Goal: Obtain resource: Download file/media

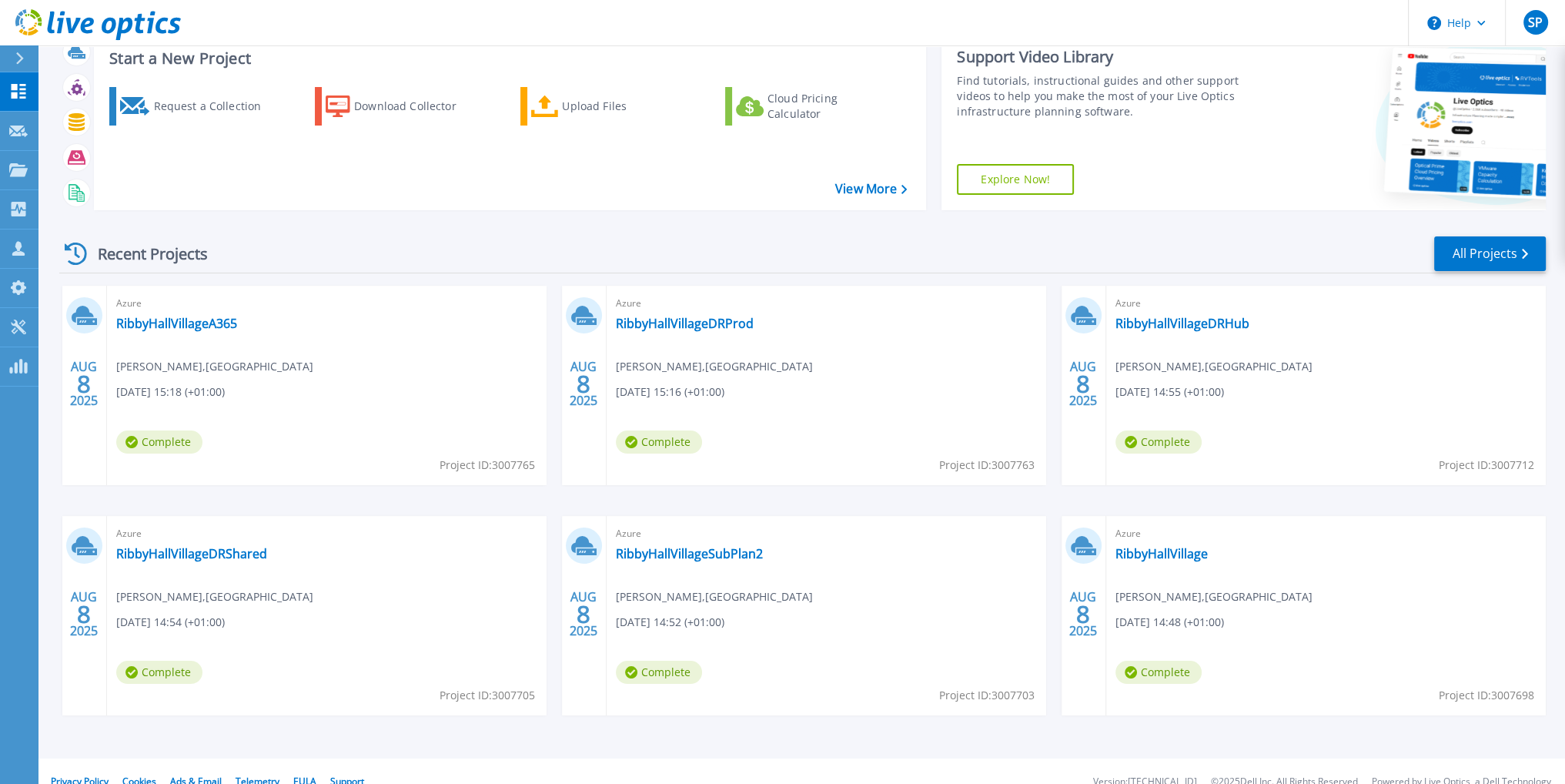
scroll to position [69, 0]
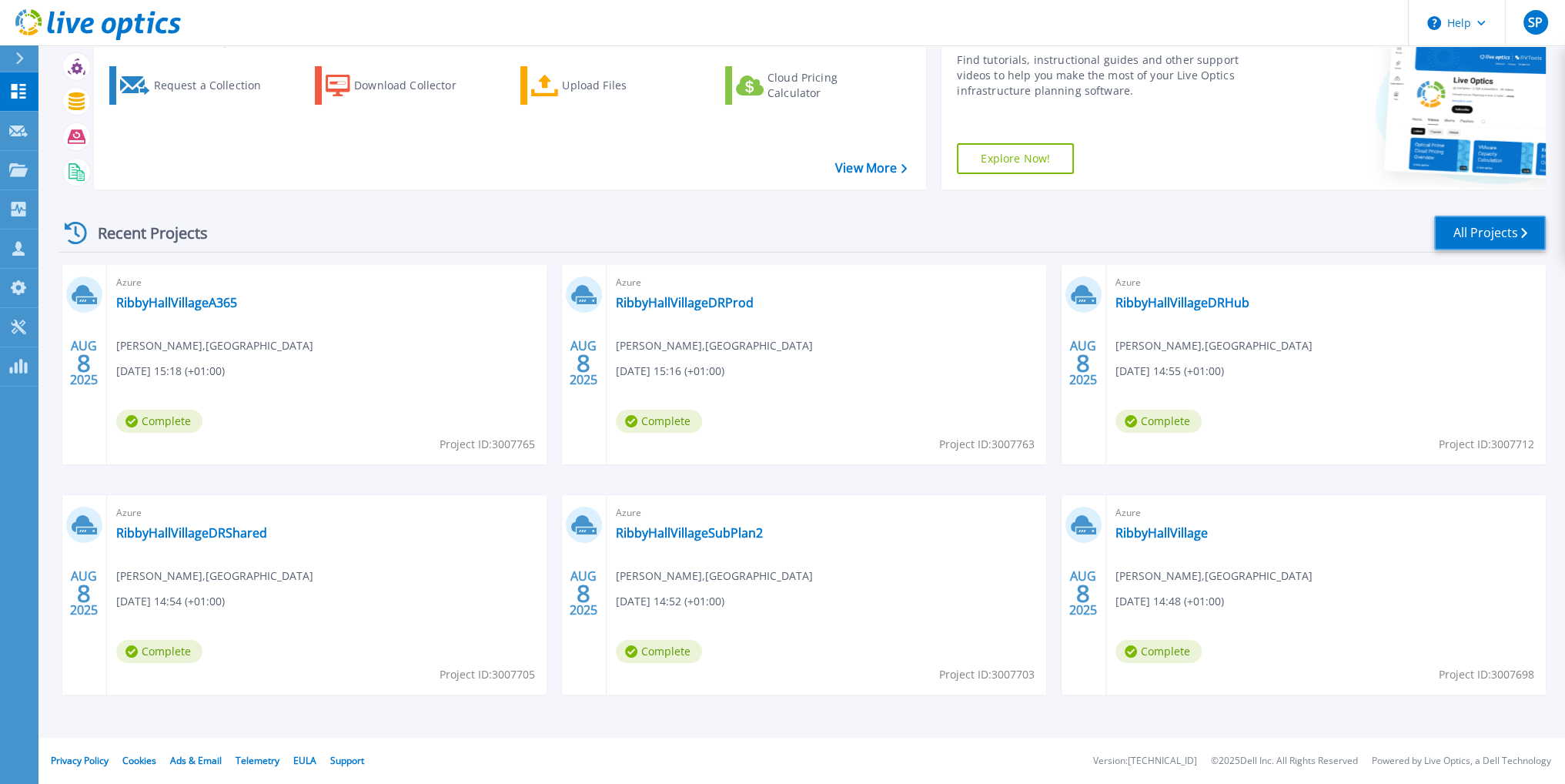
click at [1475, 237] on link "All Projects" at bounding box center [1491, 233] width 112 height 35
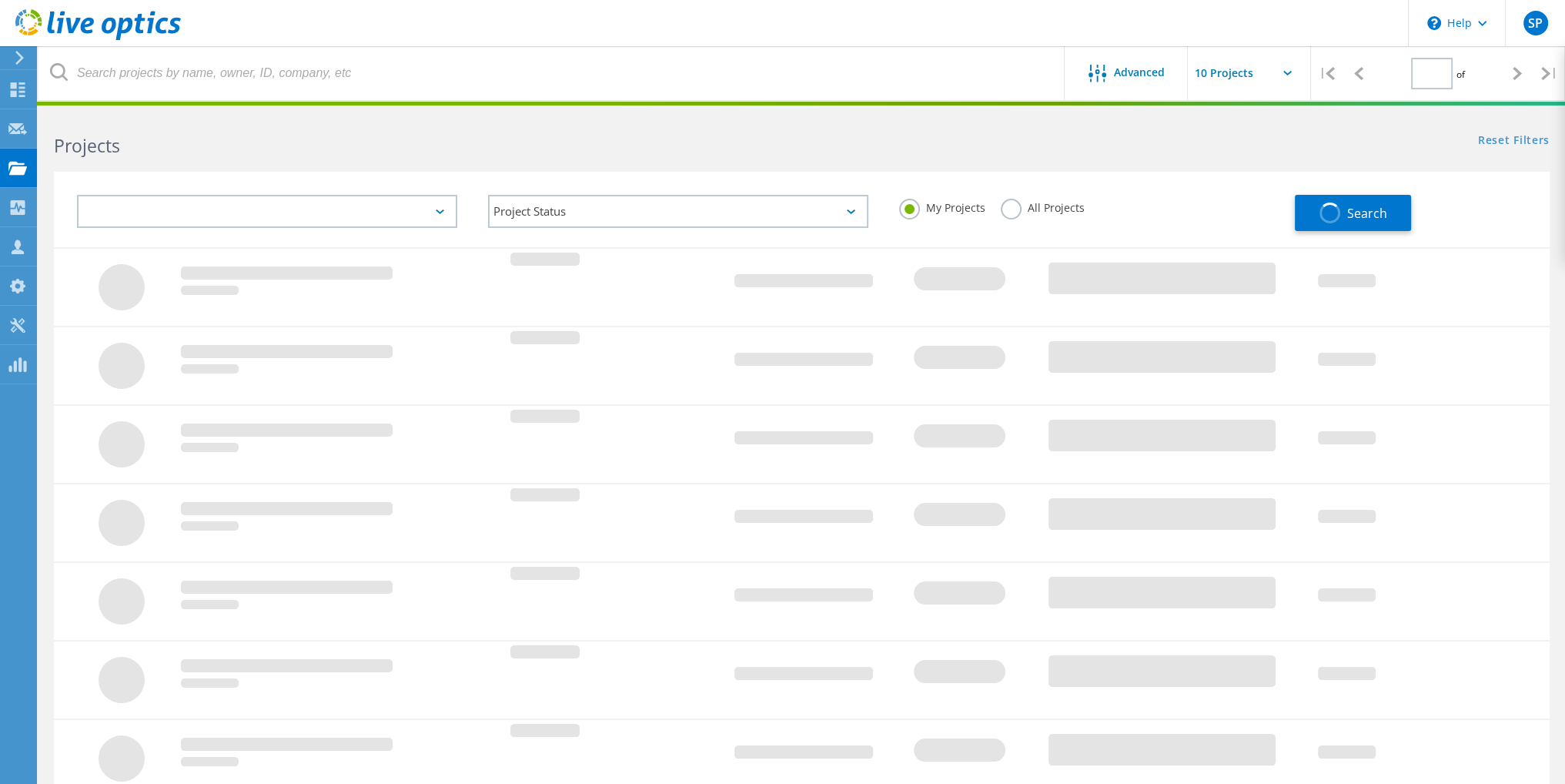
type input "1"
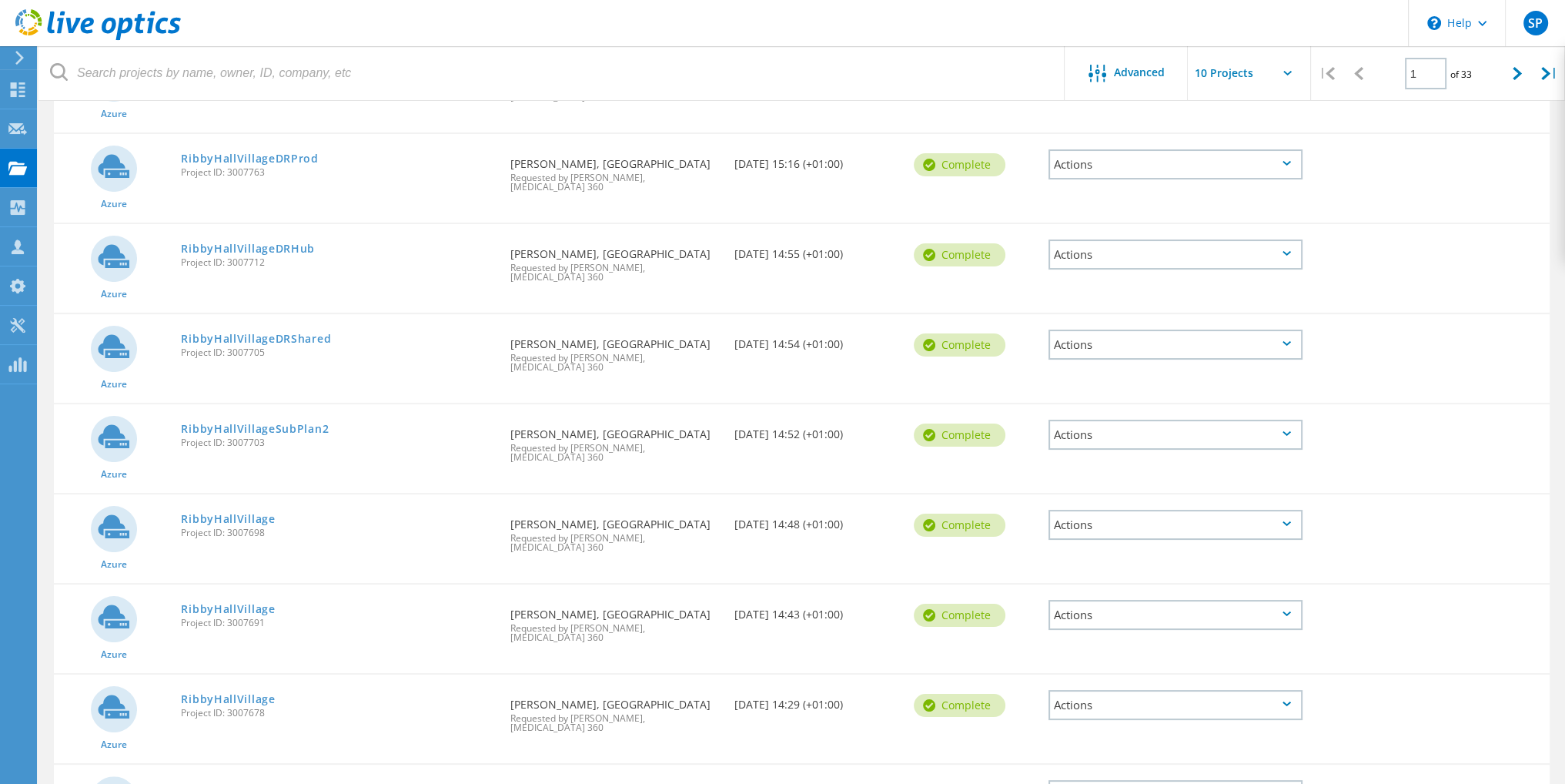
scroll to position [366, 0]
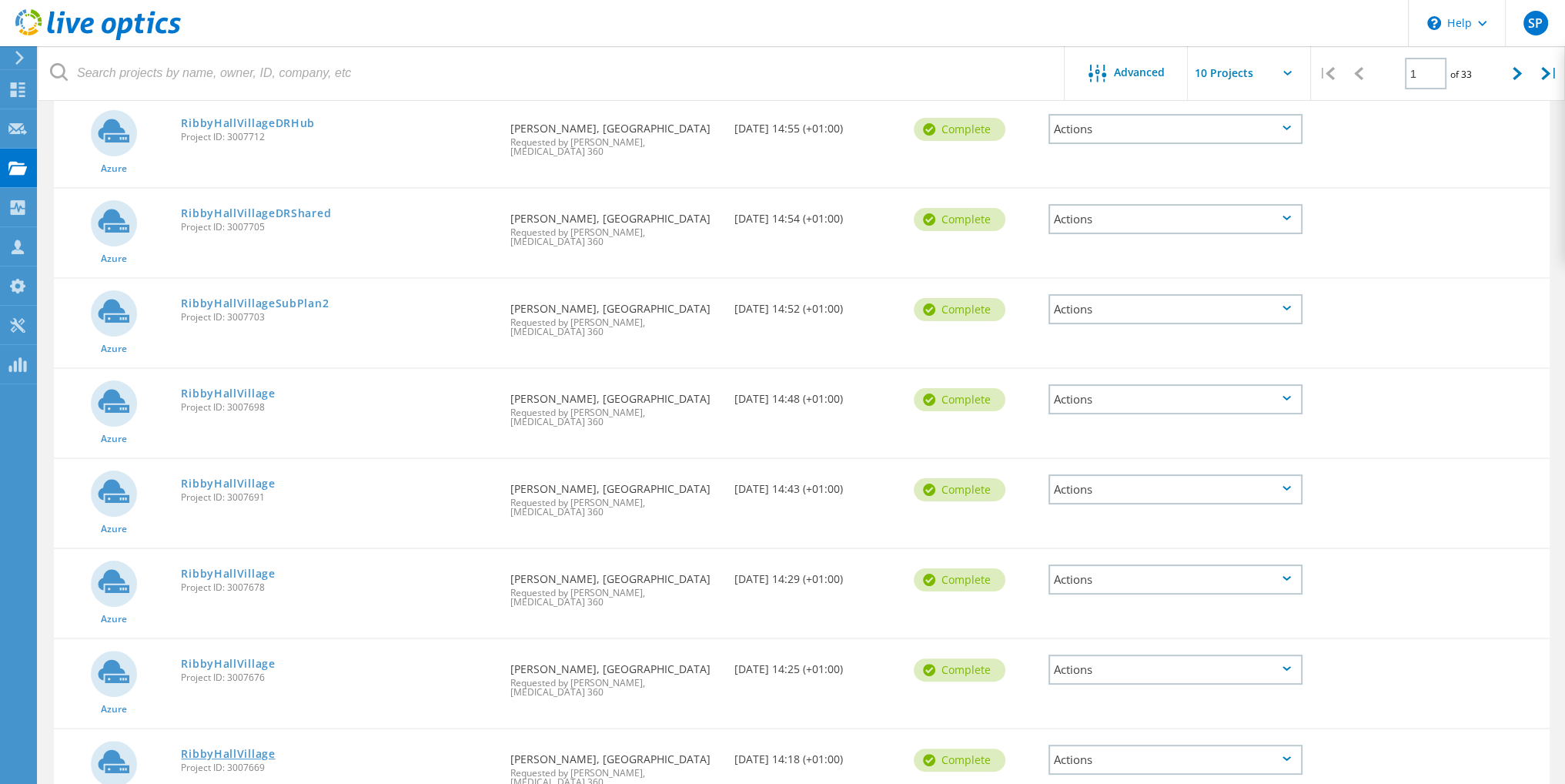
click at [252, 748] on link "RibbyHallVillage" at bounding box center [228, 753] width 94 height 10
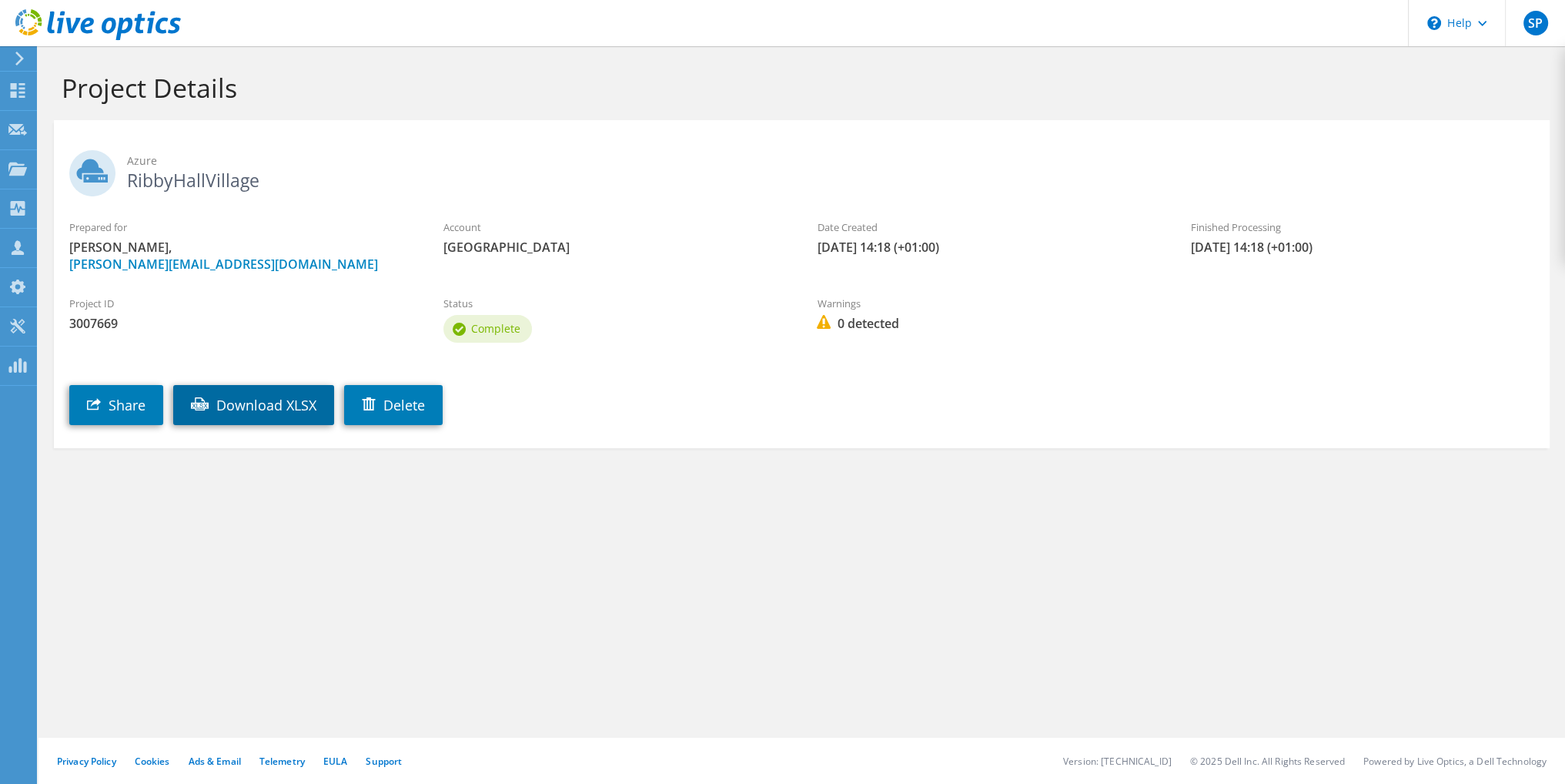
click at [273, 413] on link "Download XLSX" at bounding box center [253, 405] width 161 height 40
click at [283, 411] on link "Download XLSX" at bounding box center [253, 405] width 161 height 40
click at [11, 87] on use at bounding box center [17, 90] width 15 height 15
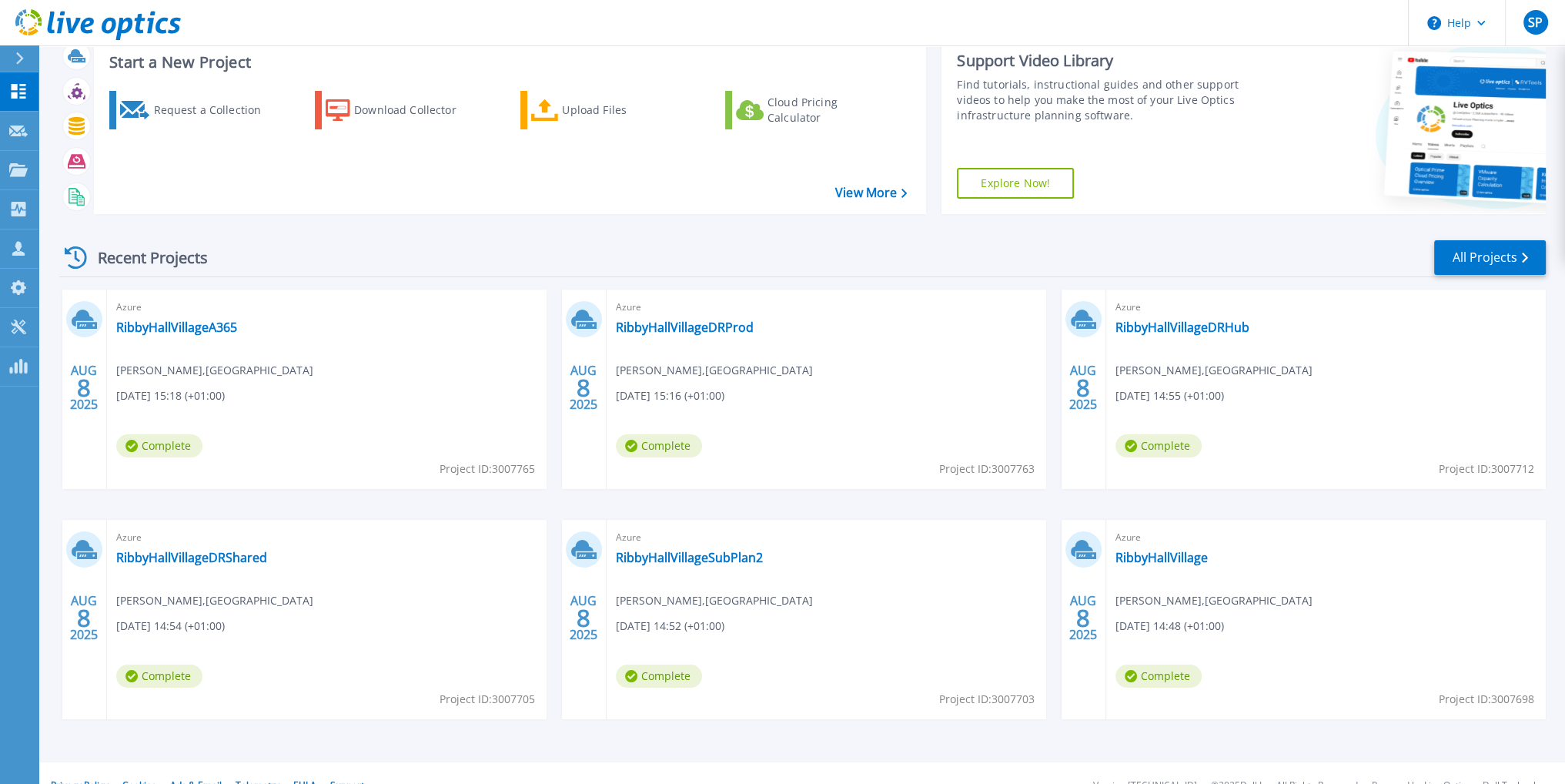
scroll to position [69, 0]
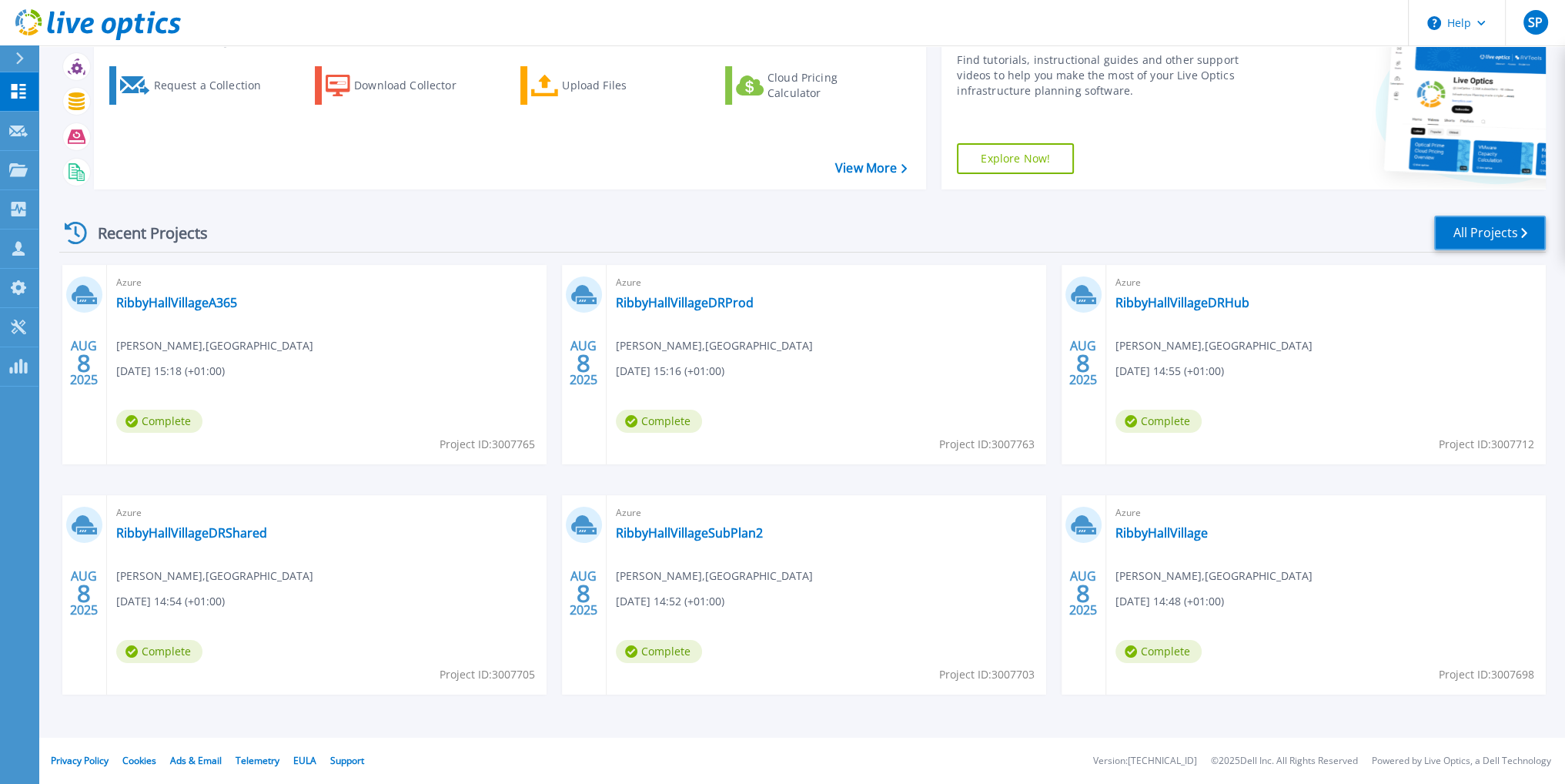
click at [1487, 236] on link "All Projects" at bounding box center [1491, 233] width 112 height 35
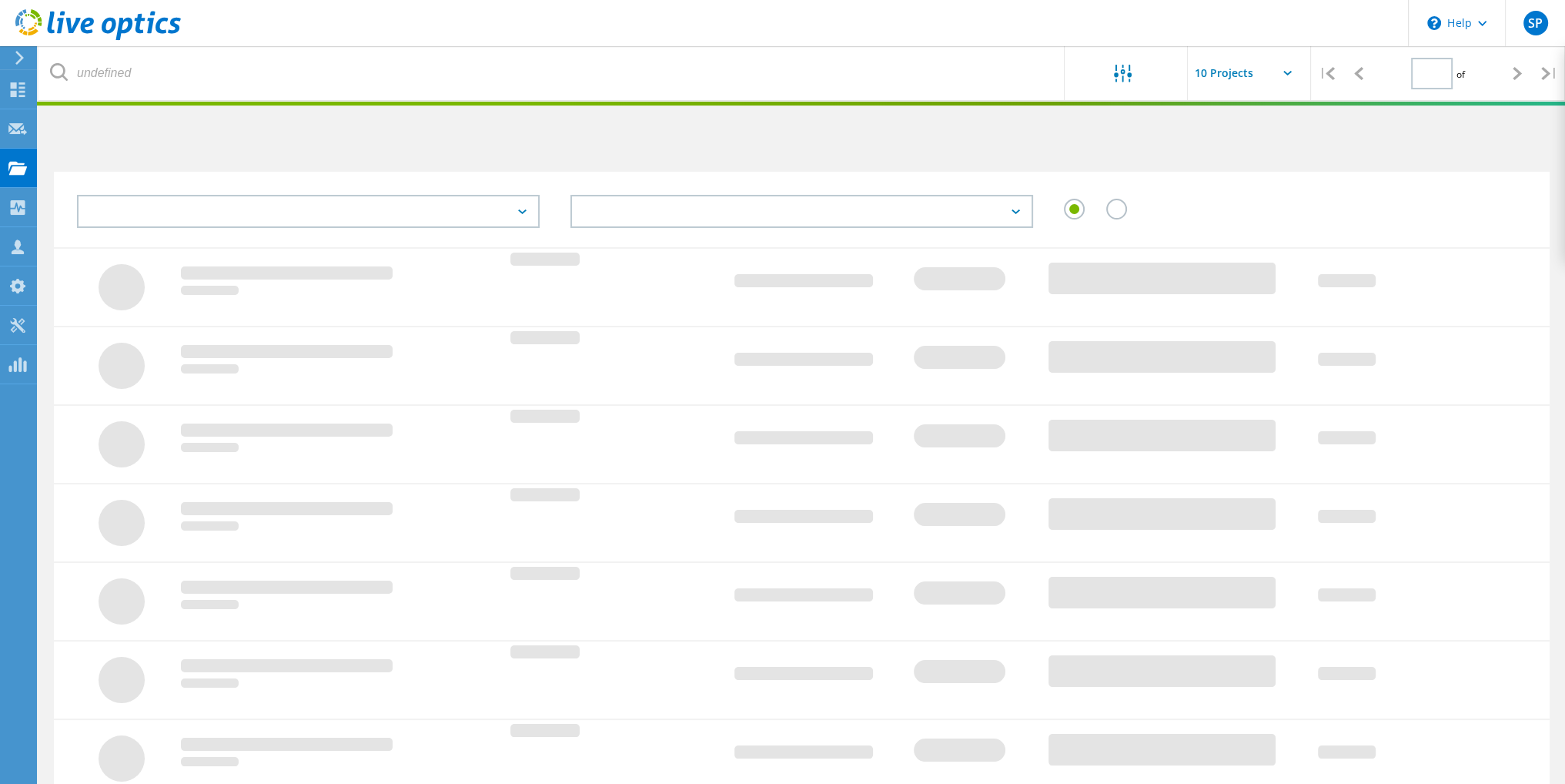
type input "1"
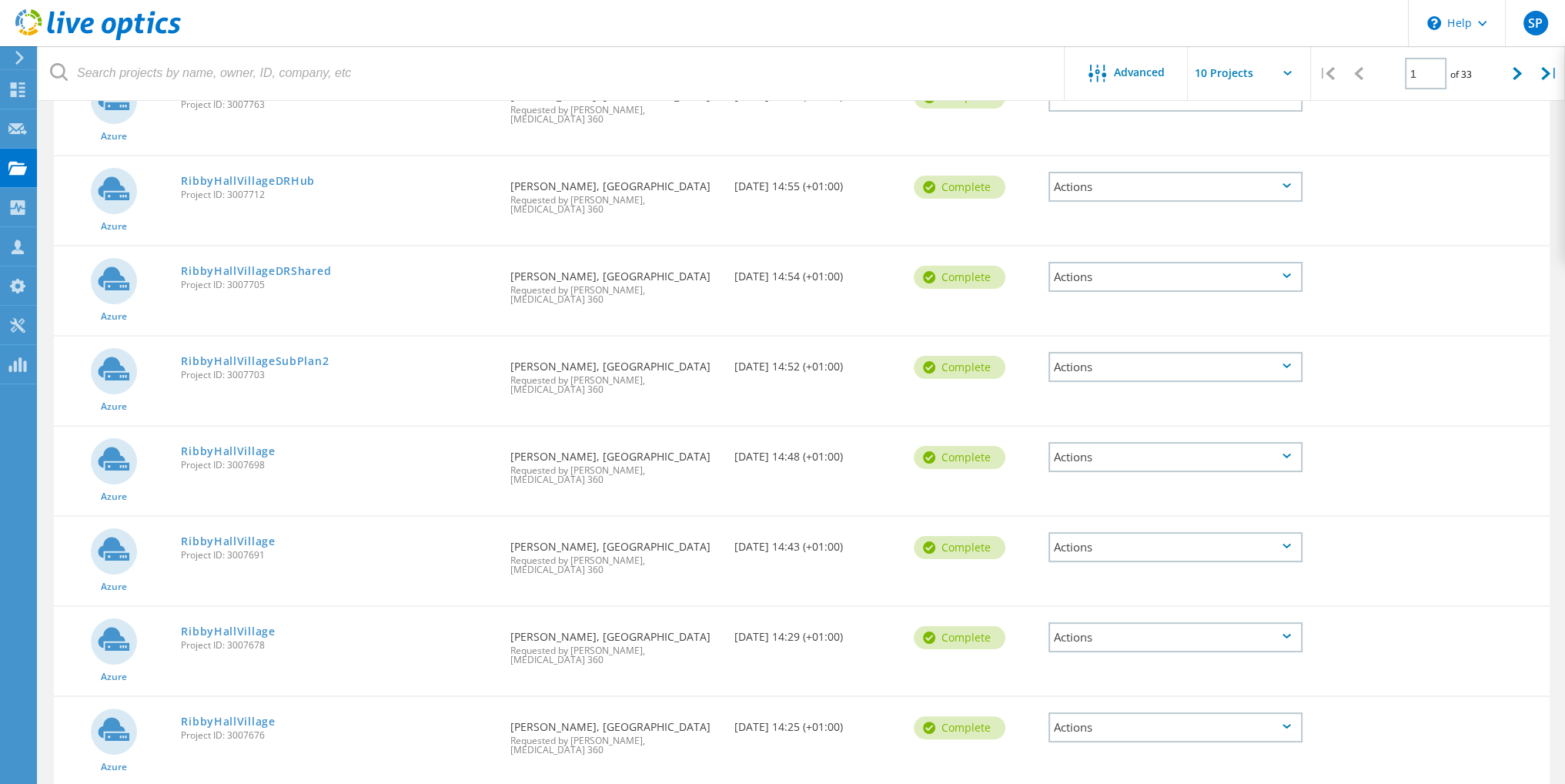
scroll to position [366, 0]
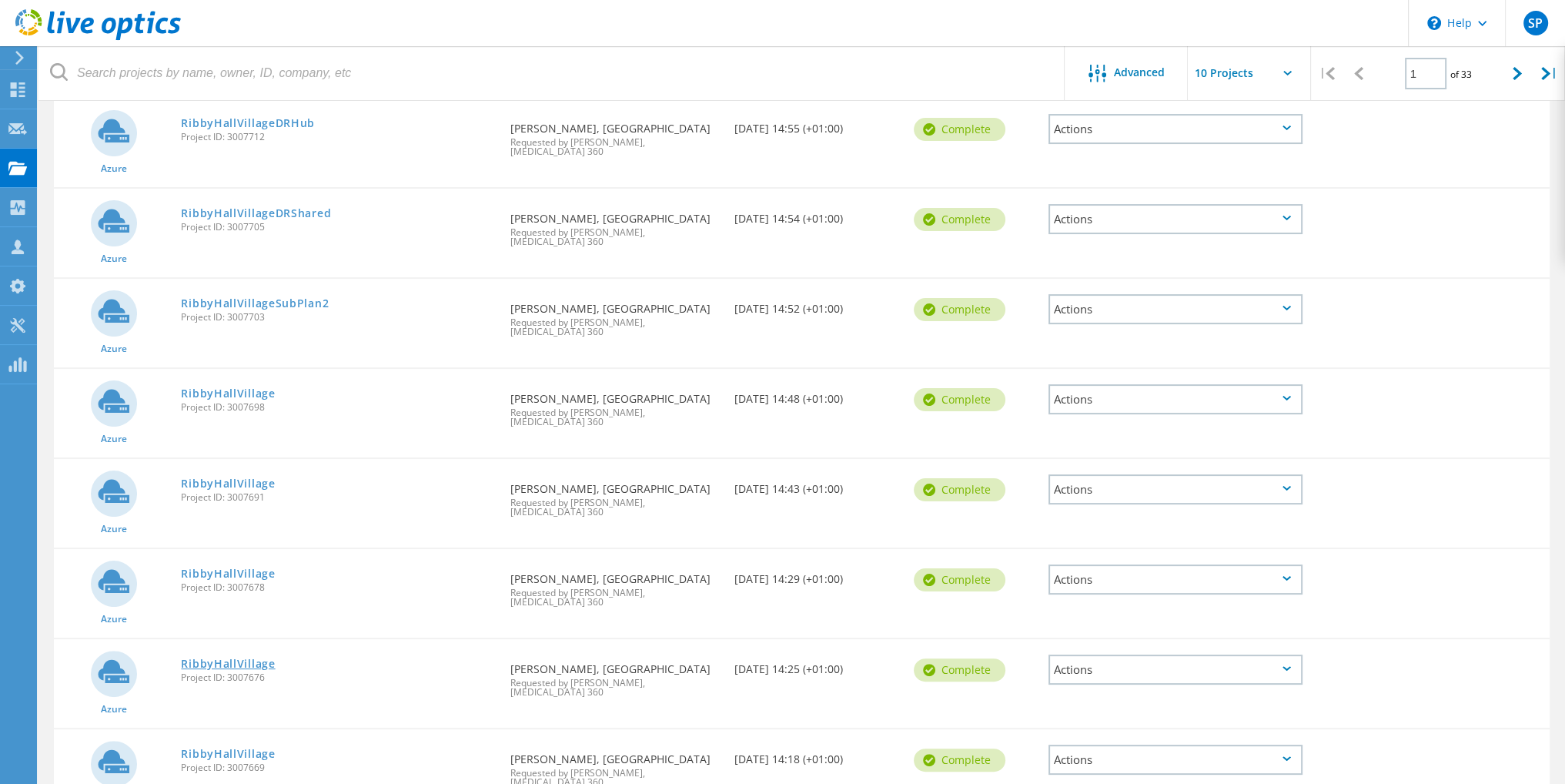
click at [233, 658] on link "RibbyHallVillage" at bounding box center [228, 664] width 94 height 10
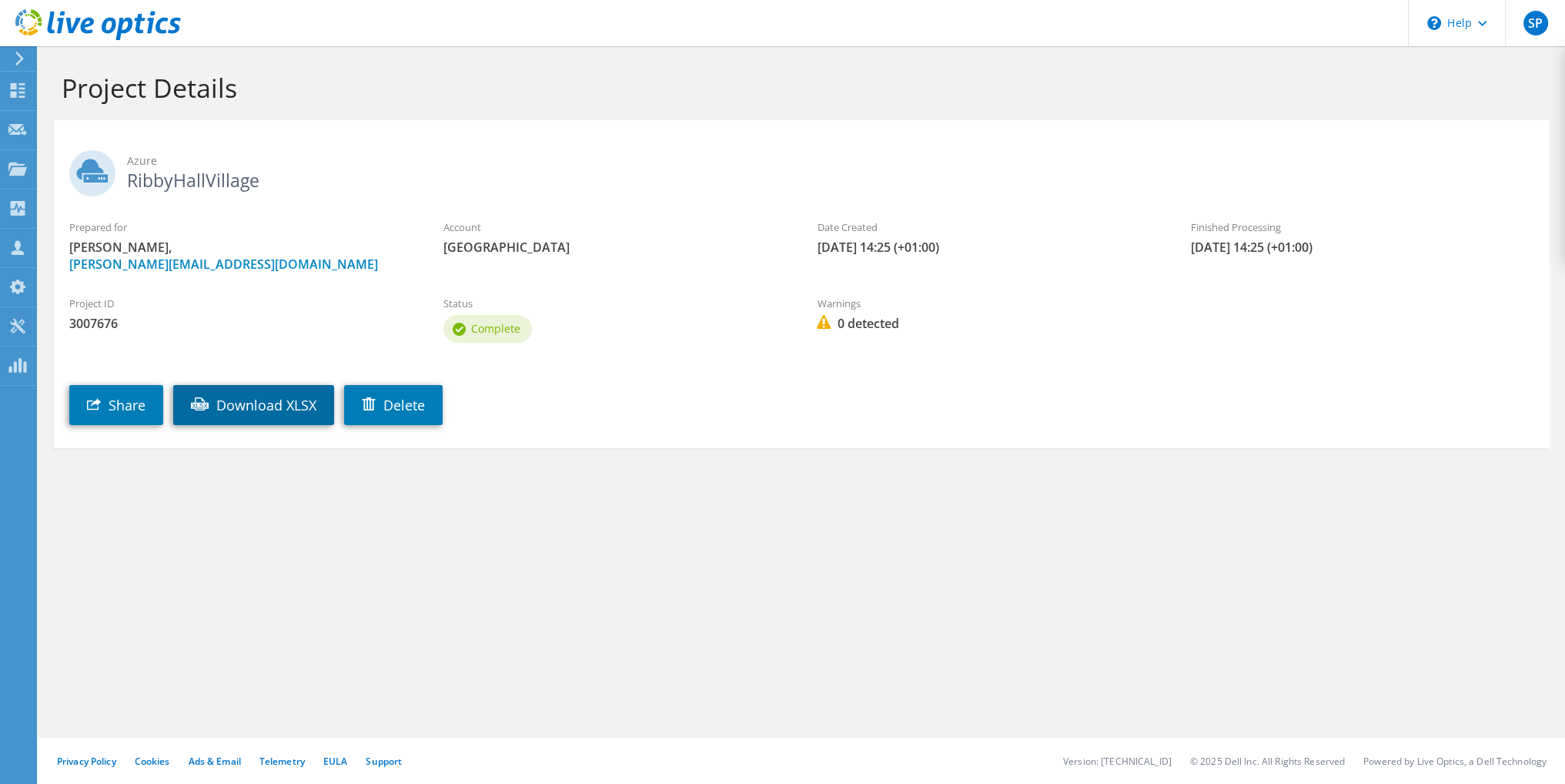
click at [304, 403] on link "Download XLSX" at bounding box center [253, 405] width 161 height 40
click at [68, 92] on div "Dashboard" at bounding box center [72, 91] width 72 height 38
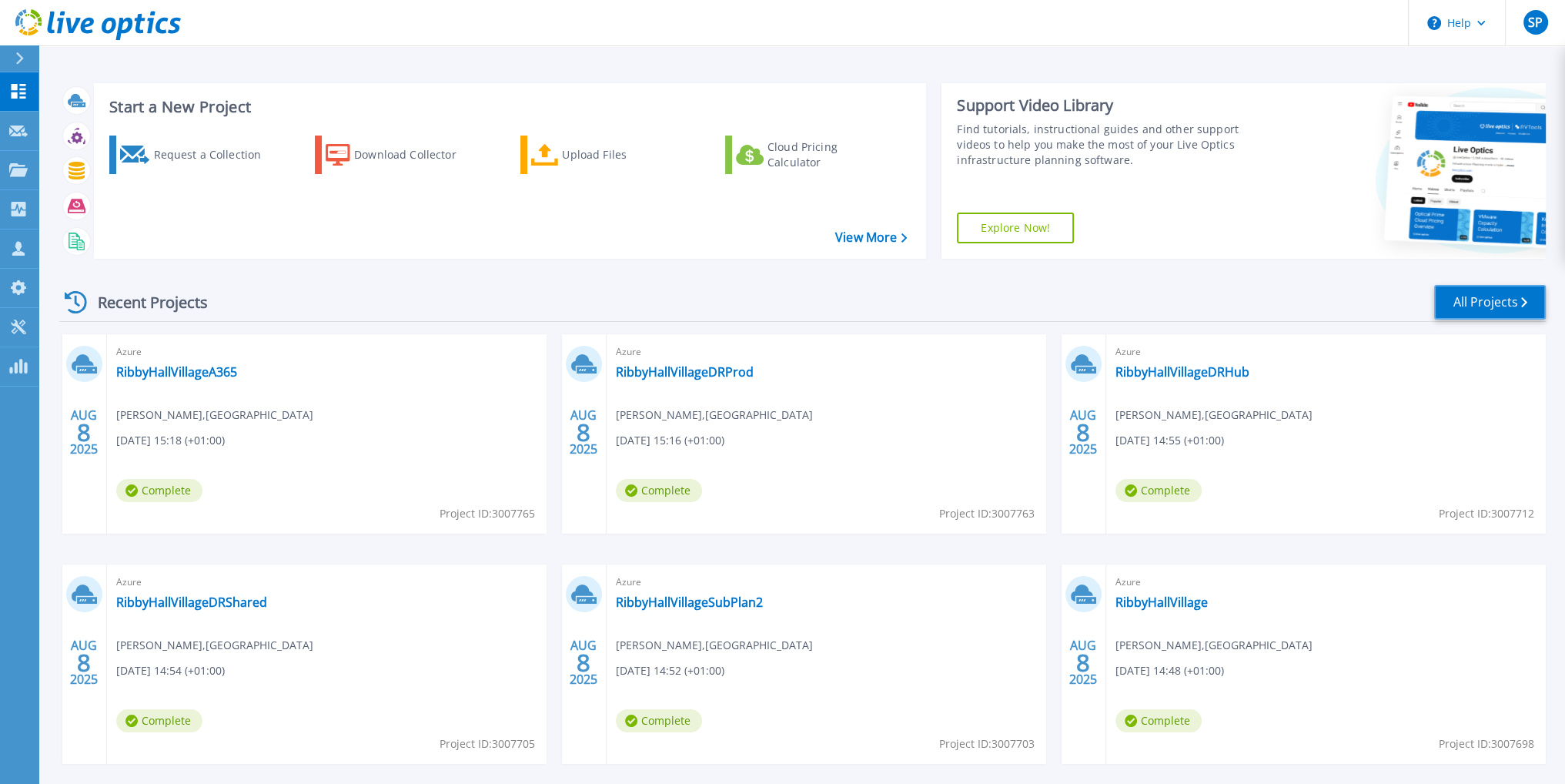
click at [1487, 305] on link "All Projects" at bounding box center [1491, 302] width 112 height 35
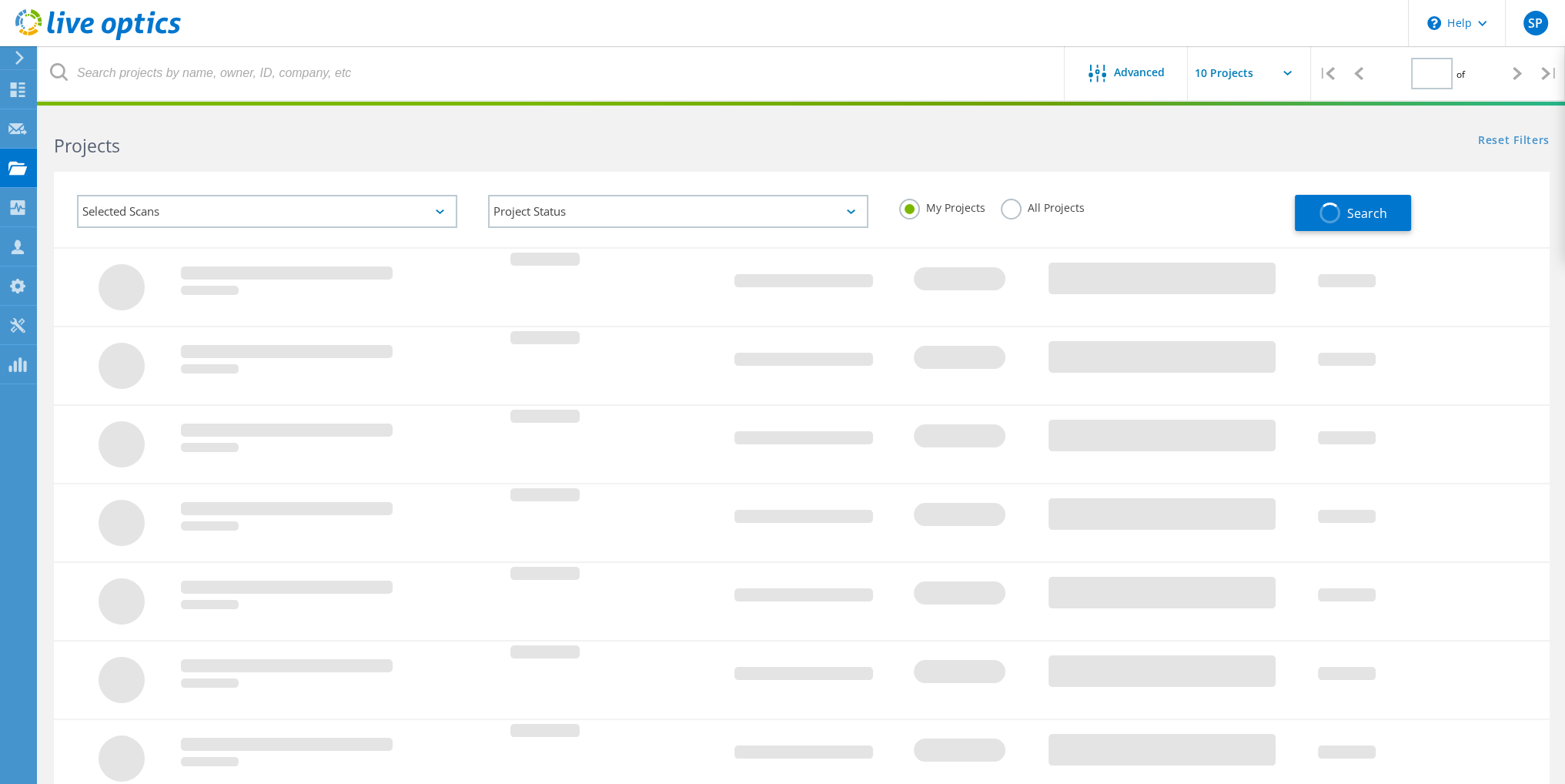
type input "1"
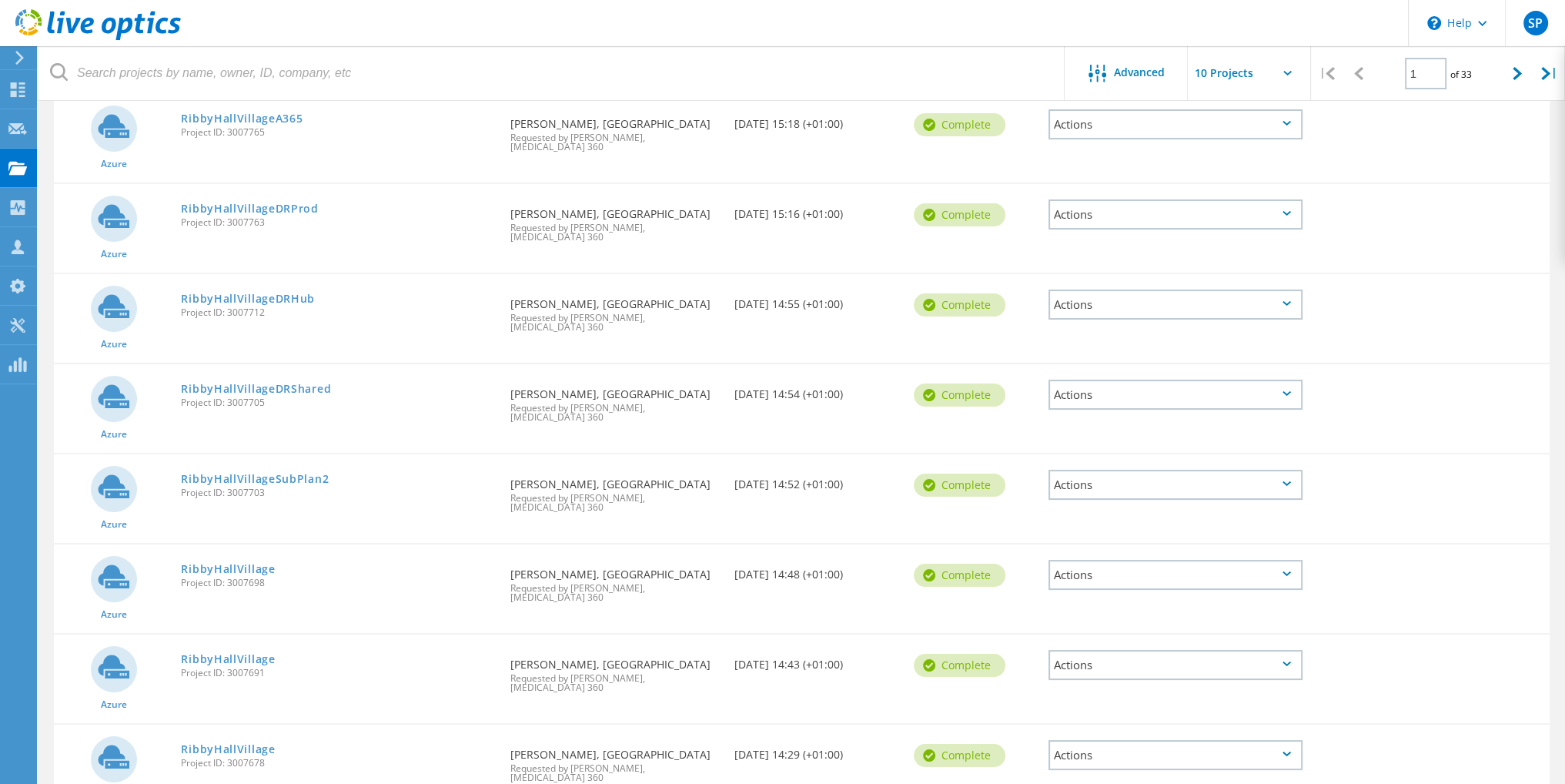
scroll to position [366, 0]
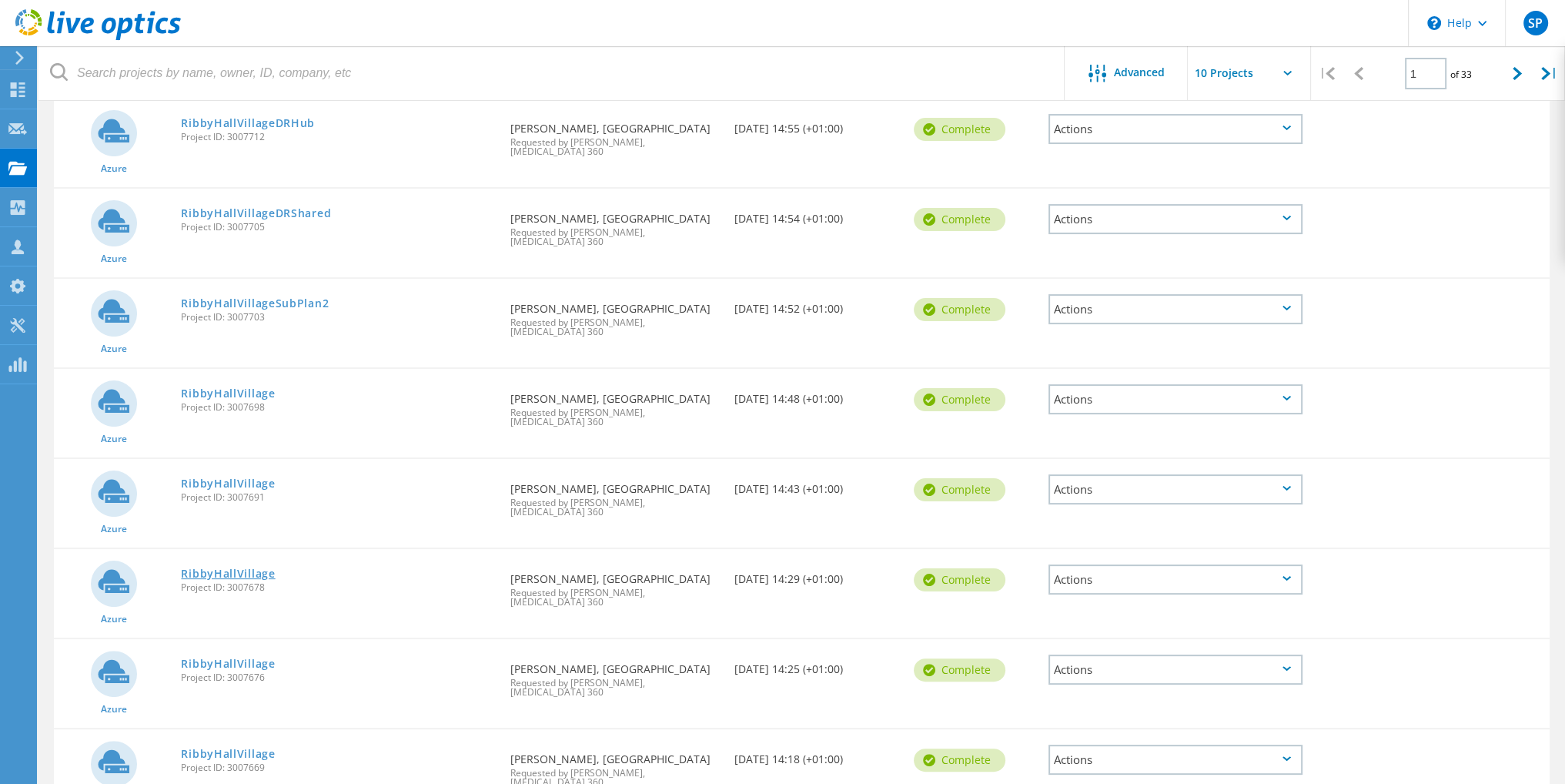
click at [217, 568] on link "RibbyHallVillage" at bounding box center [228, 574] width 94 height 10
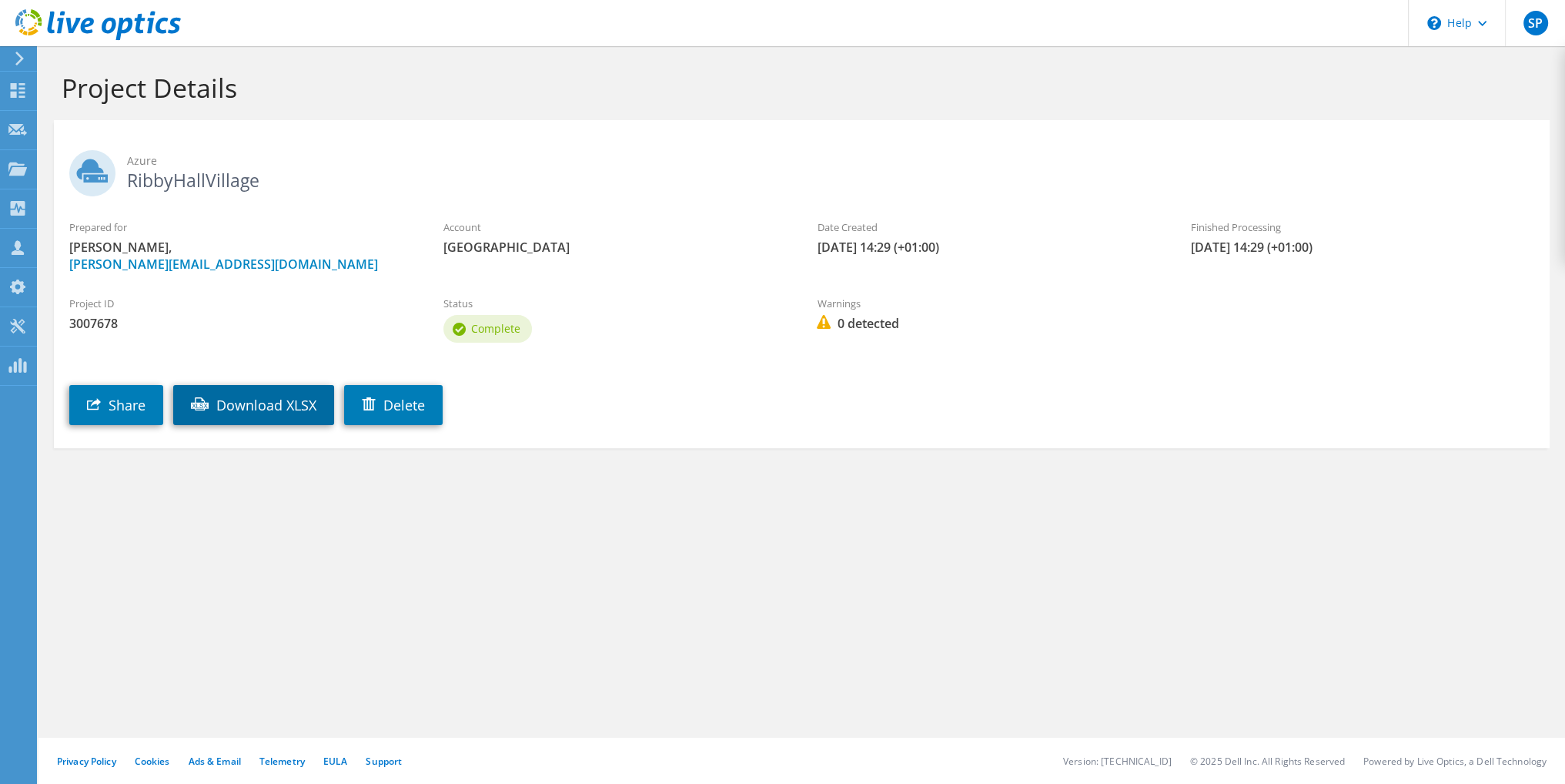
click at [266, 404] on link "Download XLSX" at bounding box center [253, 405] width 161 height 40
click at [17, 90] on icon at bounding box center [17, 90] width 18 height 15
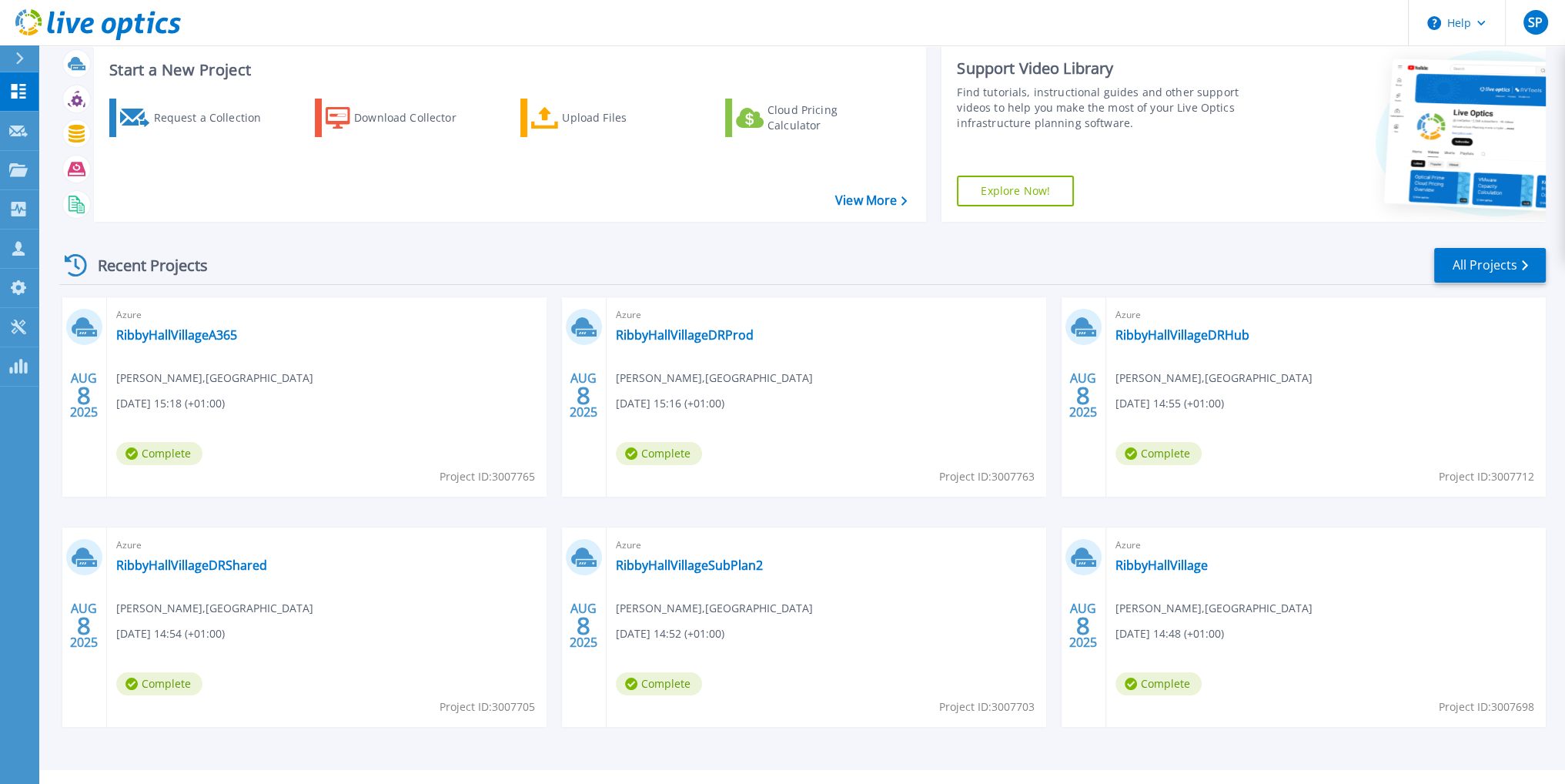
scroll to position [69, 0]
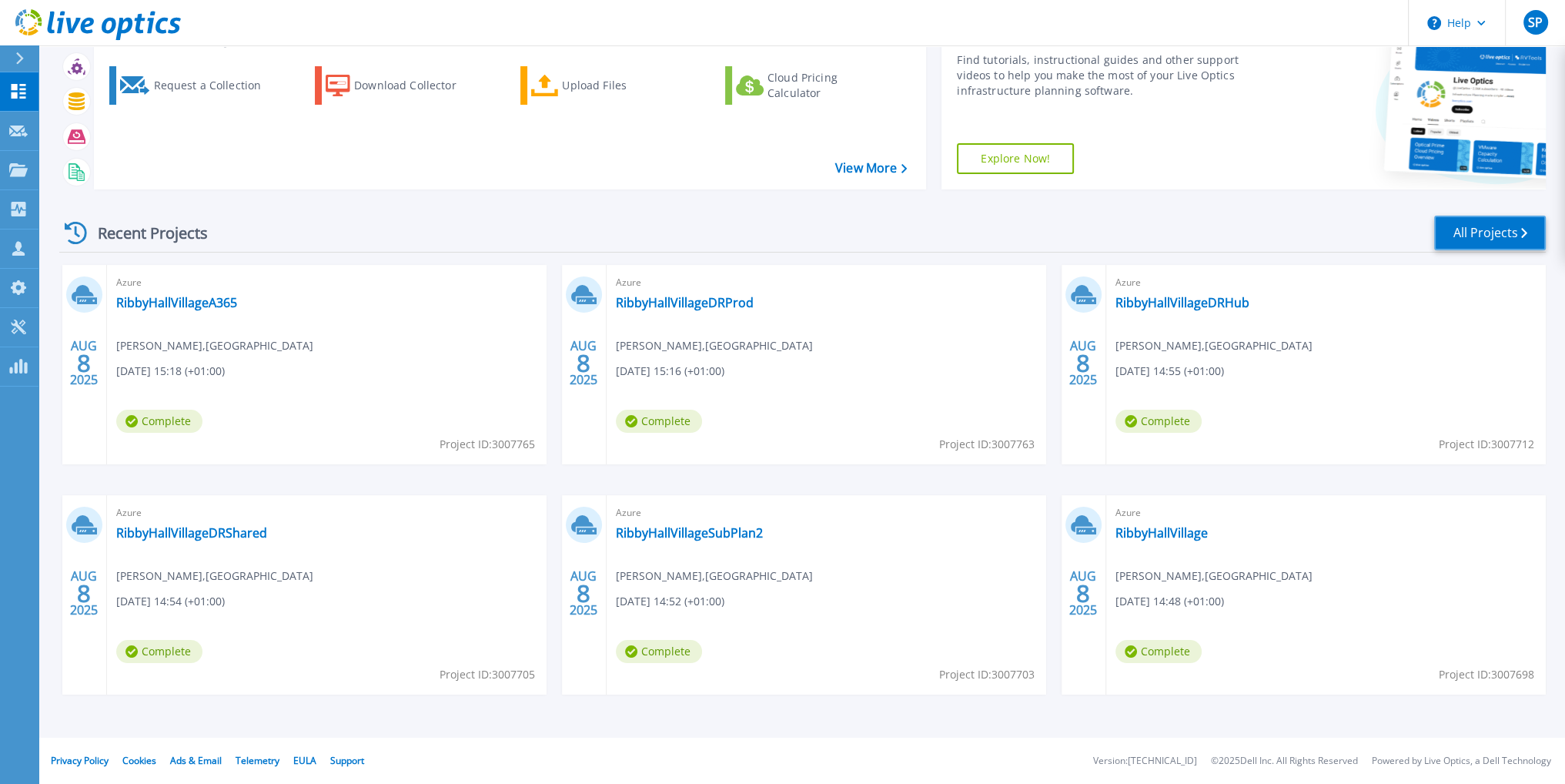
click at [1485, 228] on link "All Projects" at bounding box center [1491, 233] width 112 height 35
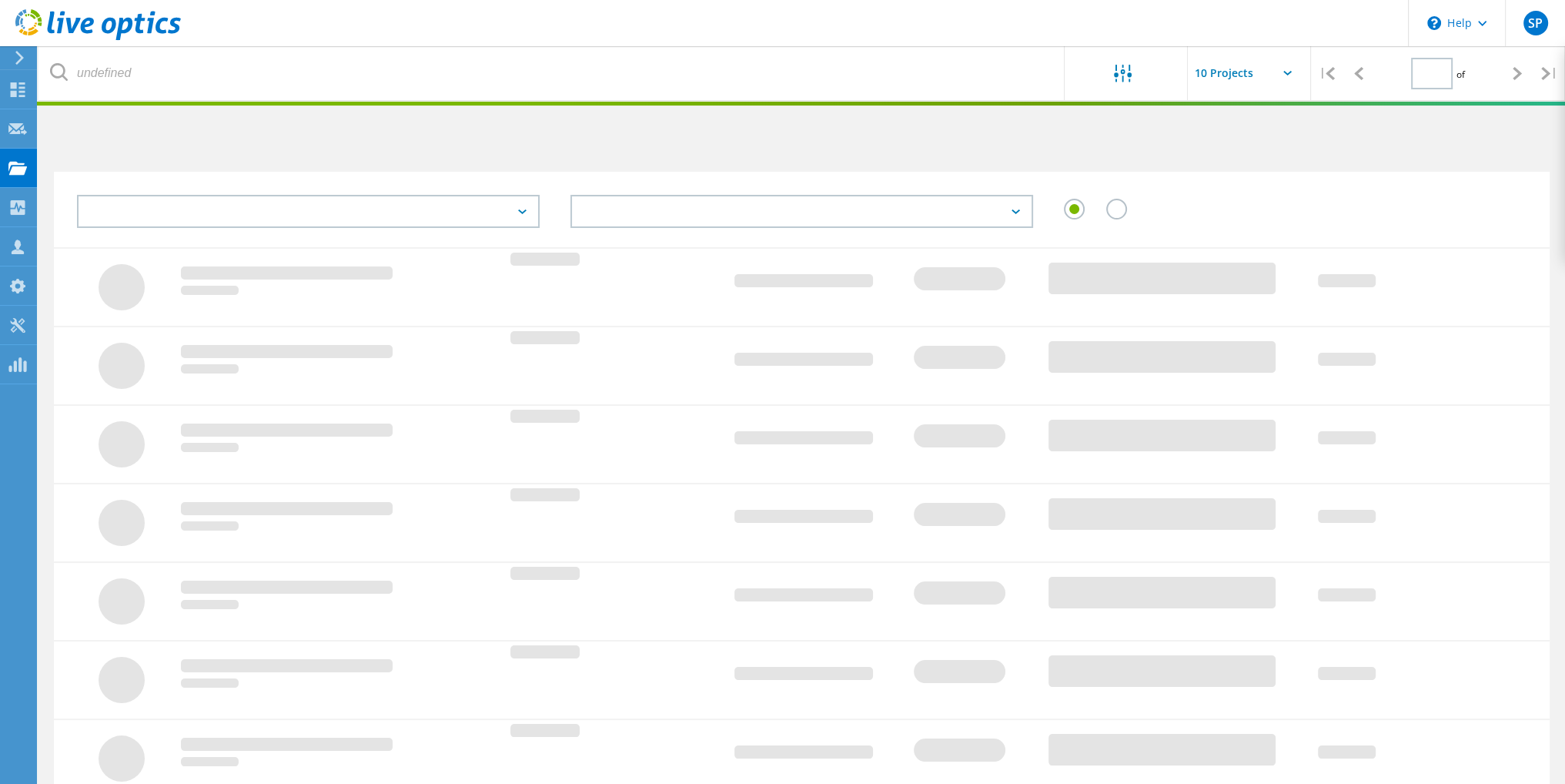
type input "1"
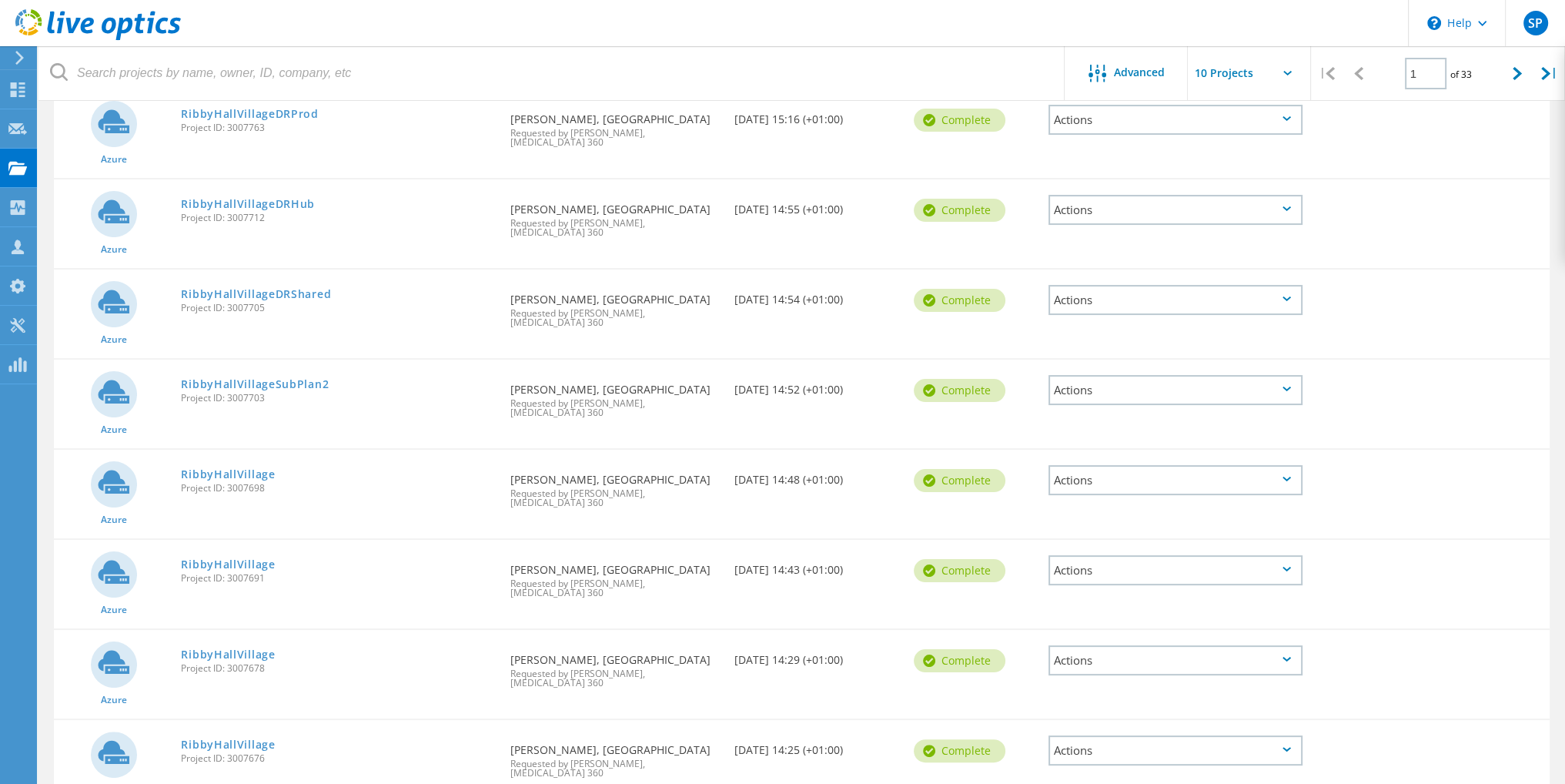
scroll to position [366, 0]
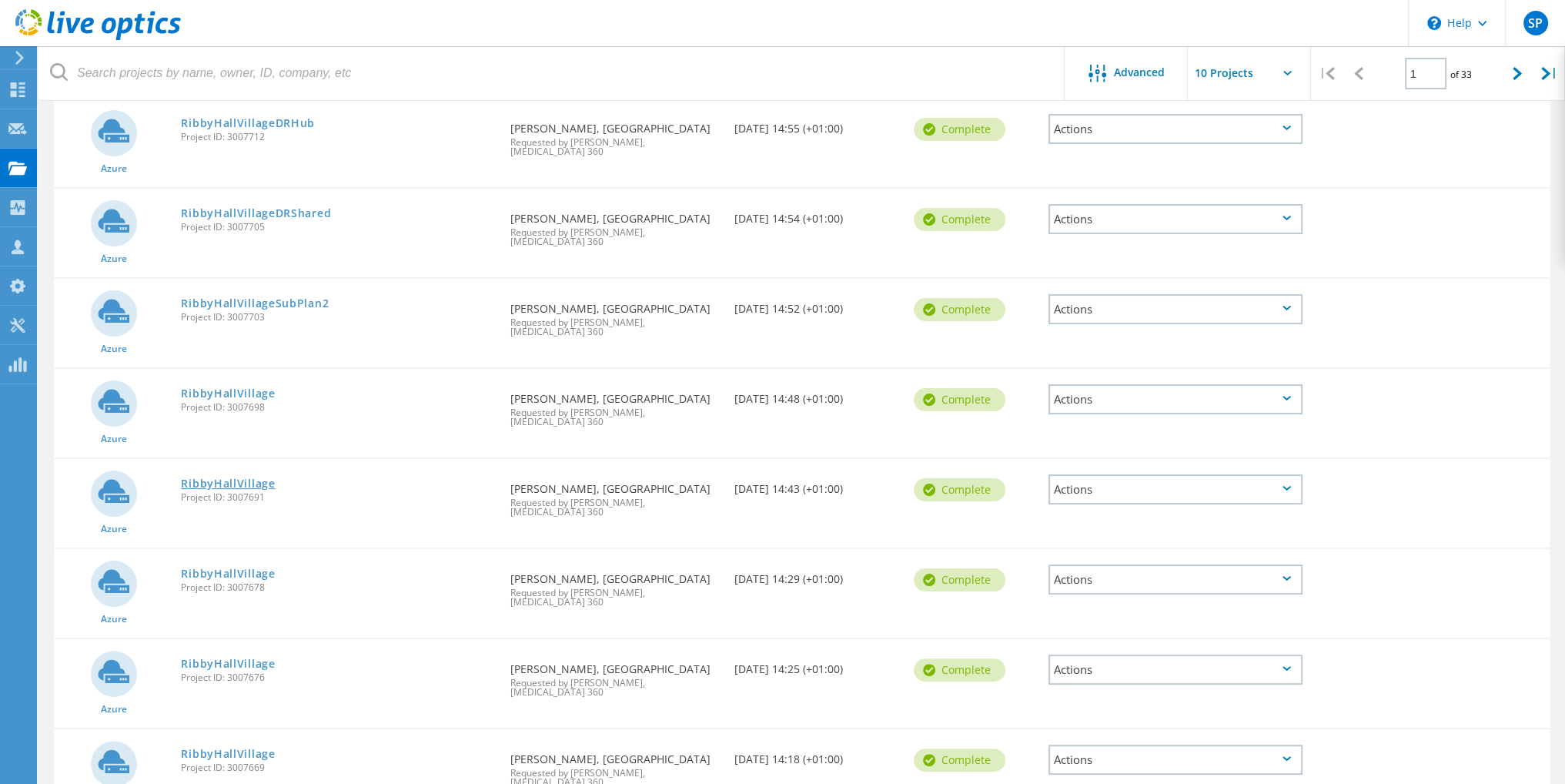
click at [228, 478] on link "RibbyHallVillage" at bounding box center [228, 484] width 94 height 10
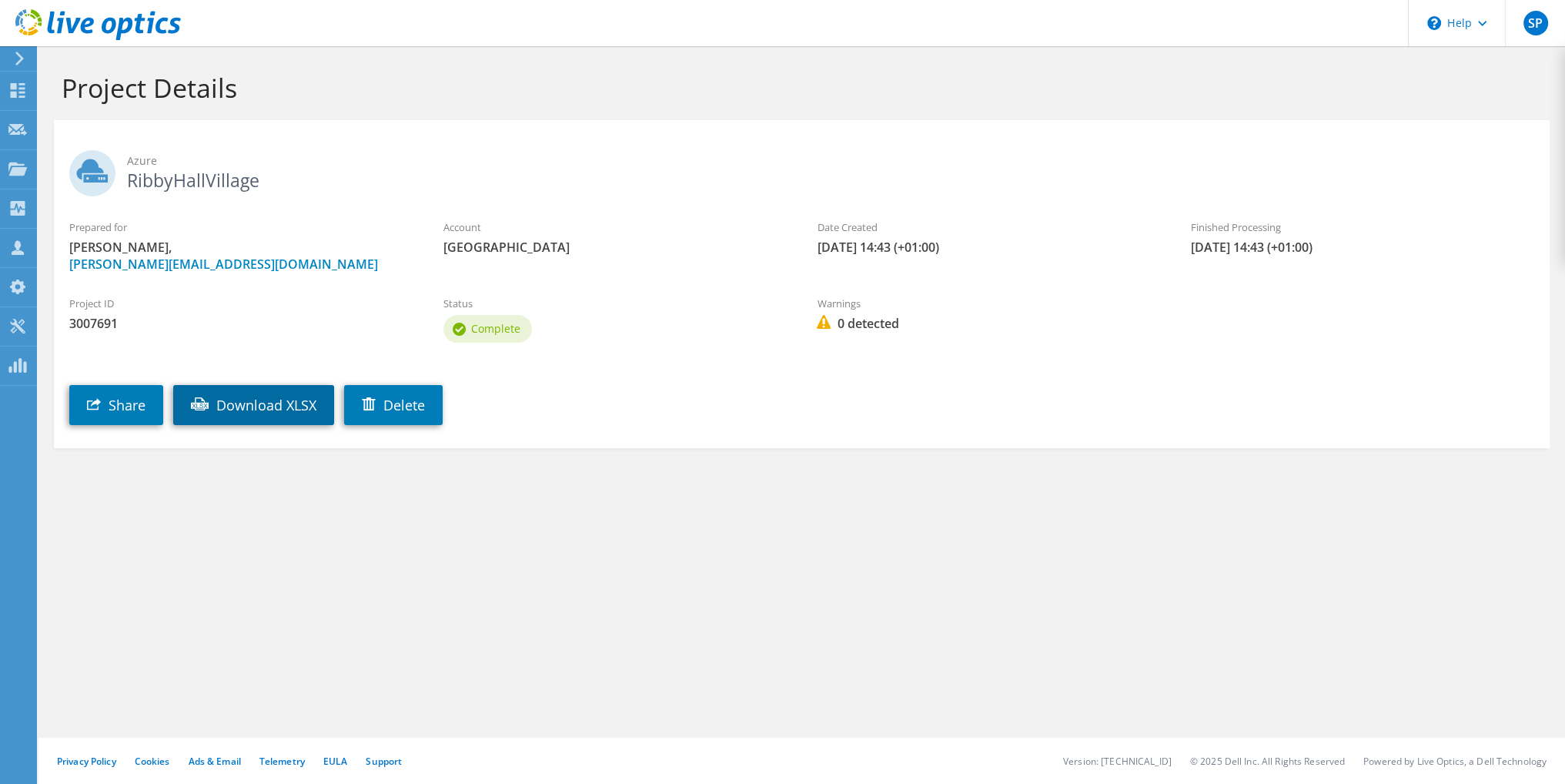
click at [280, 407] on link "Download XLSX" at bounding box center [253, 405] width 161 height 40
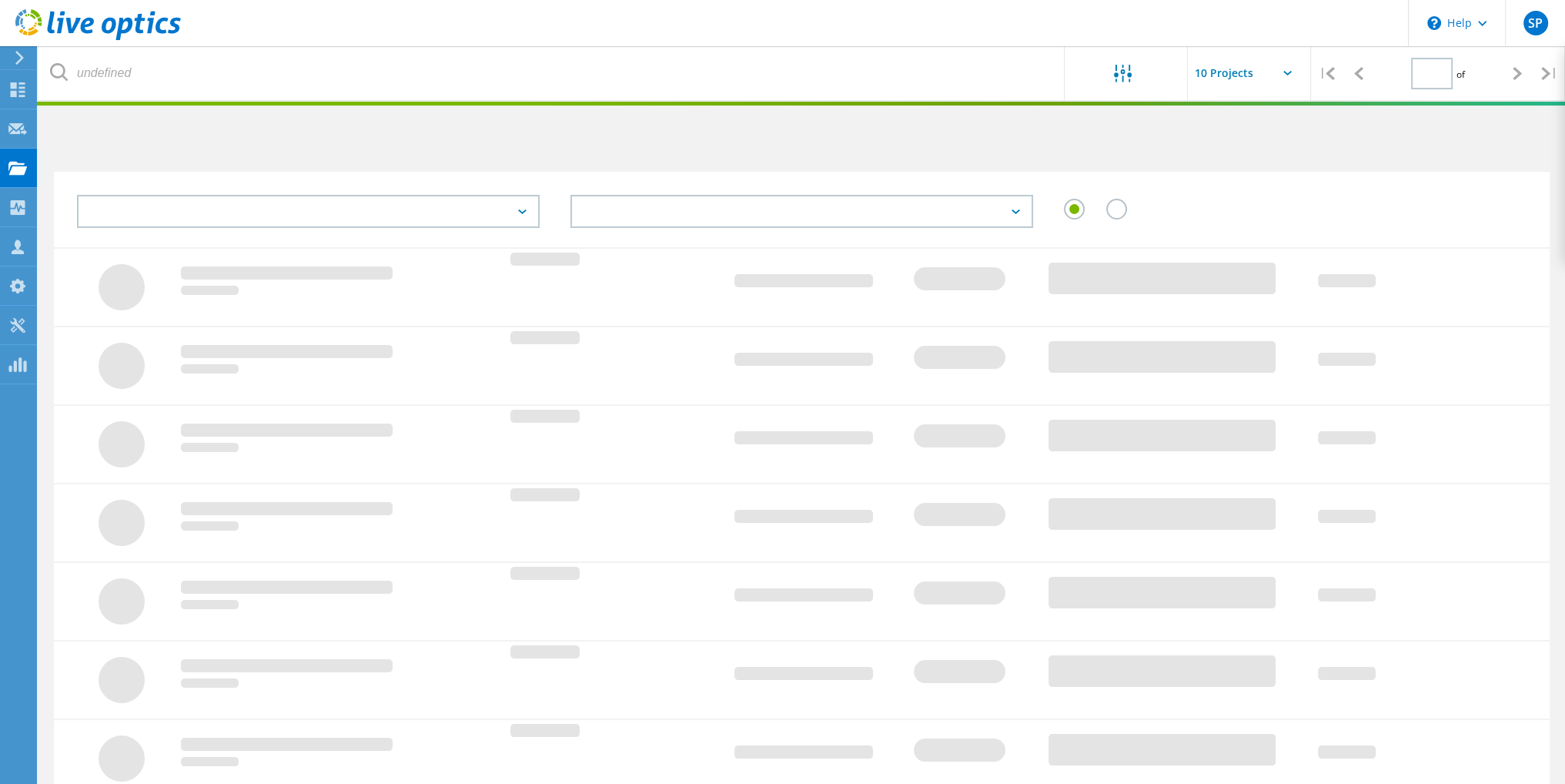
type input "1"
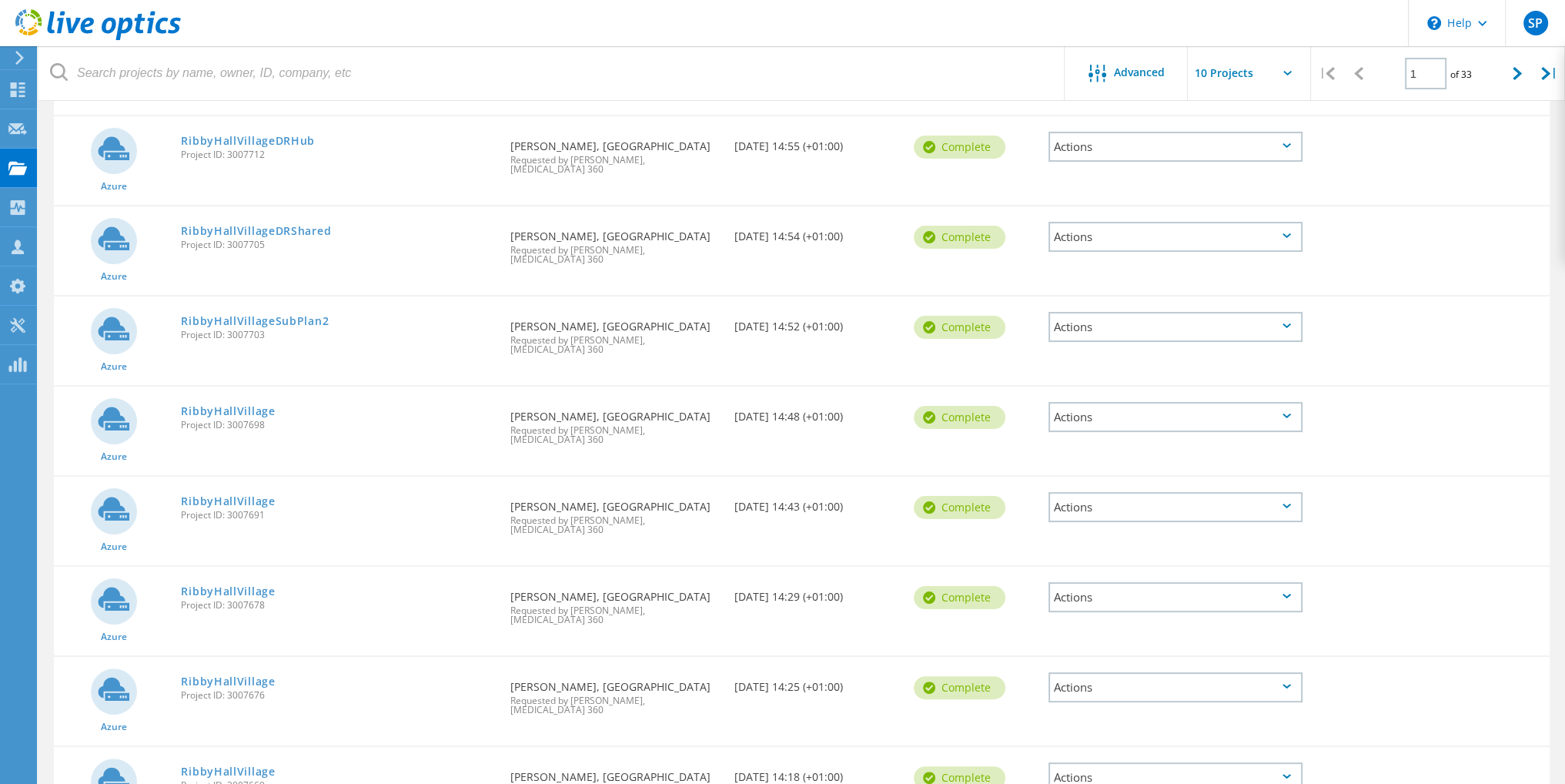
scroll to position [366, 0]
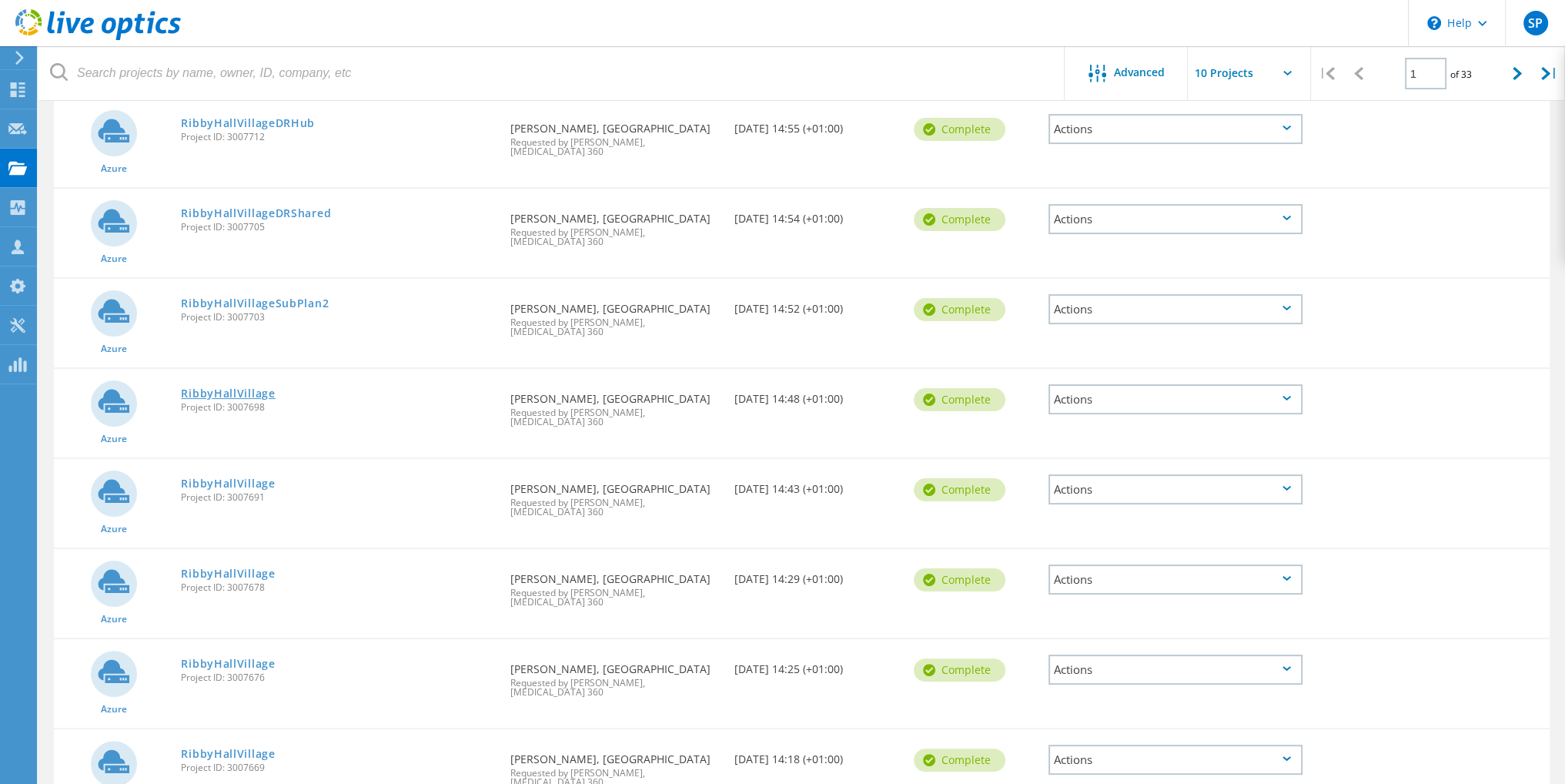
click at [244, 388] on link "RibbyHallVillage" at bounding box center [228, 393] width 94 height 10
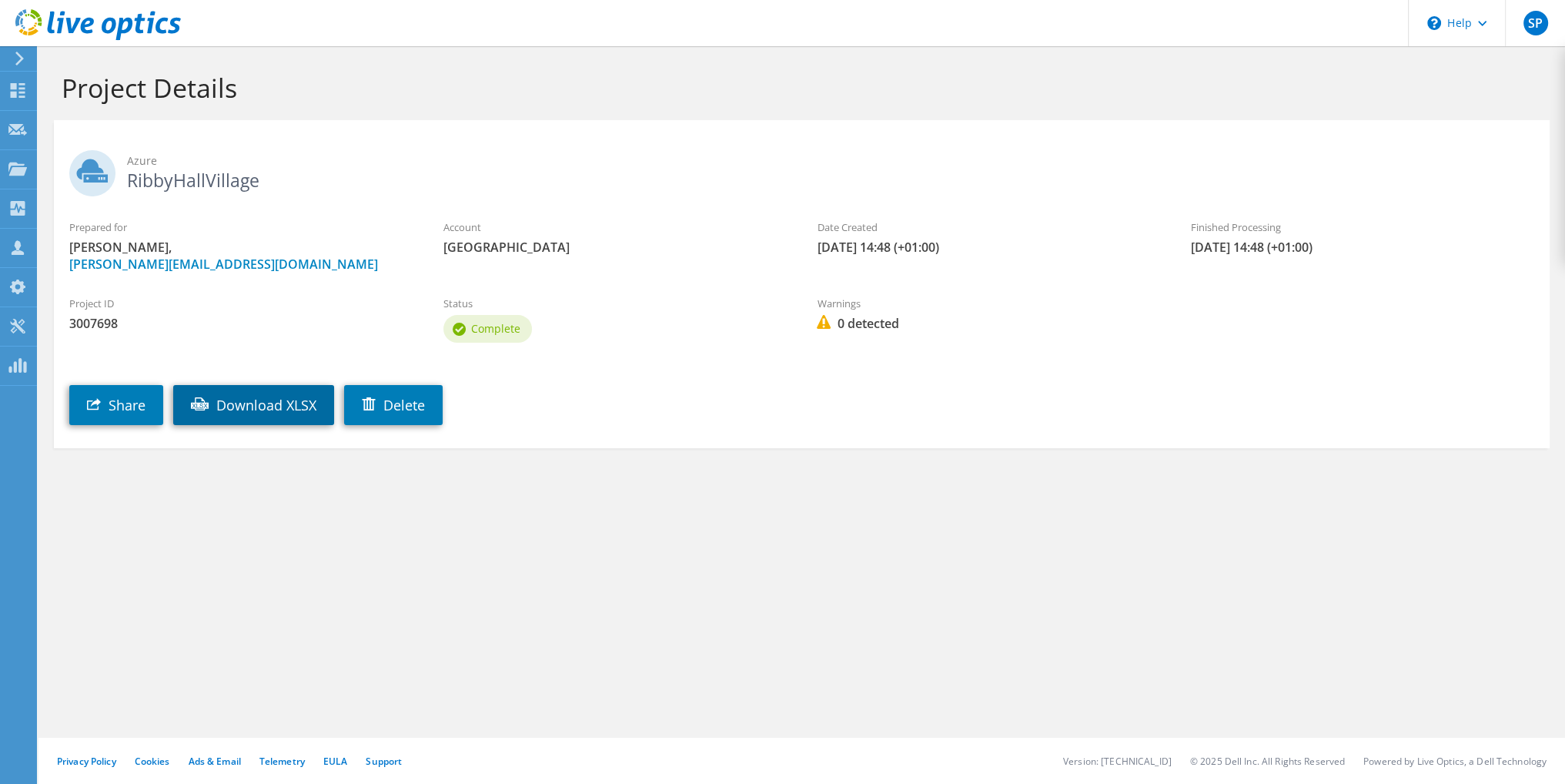
click at [263, 403] on link "Download XLSX" at bounding box center [253, 405] width 161 height 40
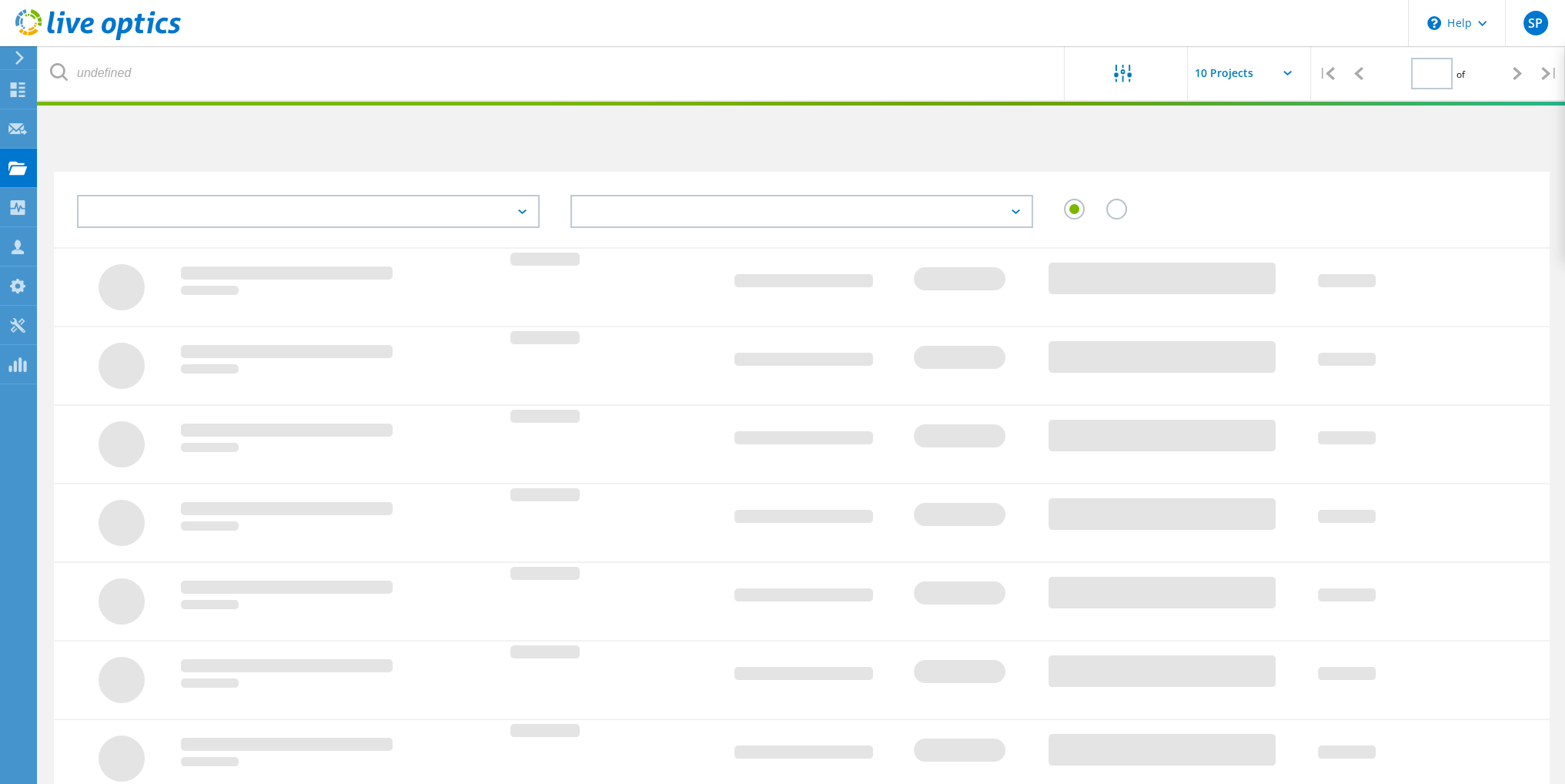
type input "1"
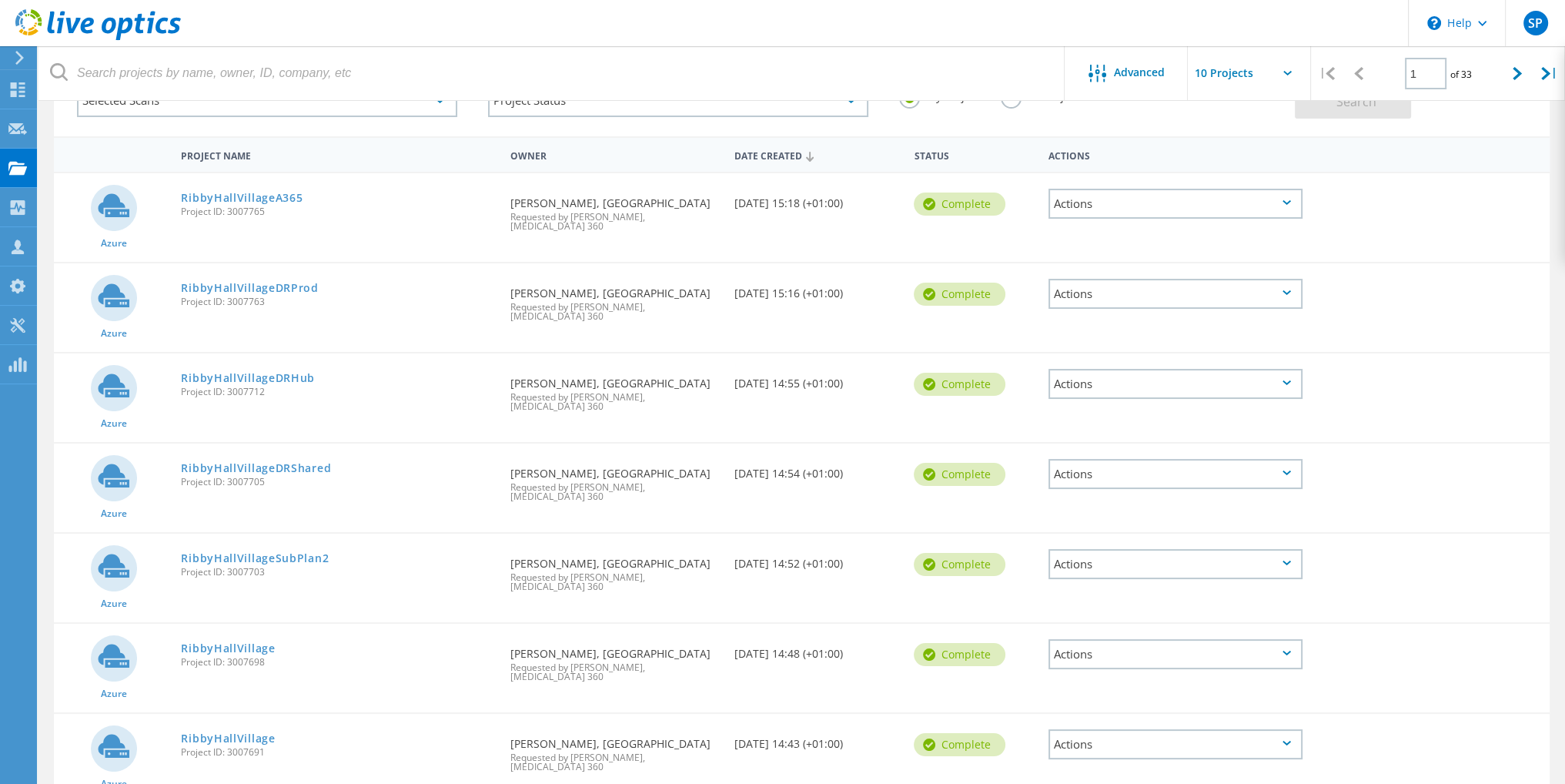
scroll to position [366, 0]
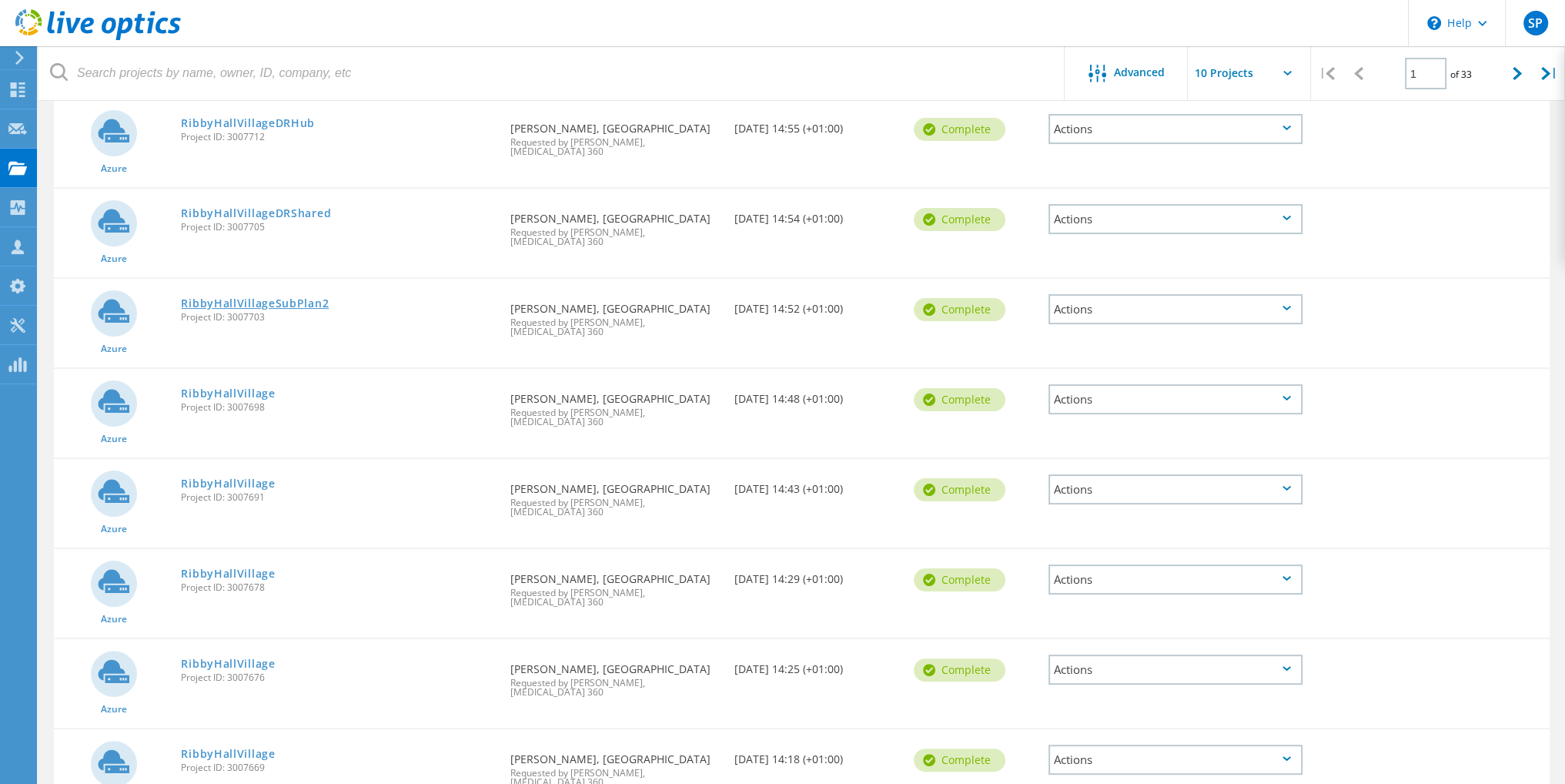
click at [283, 298] on link "RibbyHallVillageSubPlan2" at bounding box center [254, 303] width 148 height 10
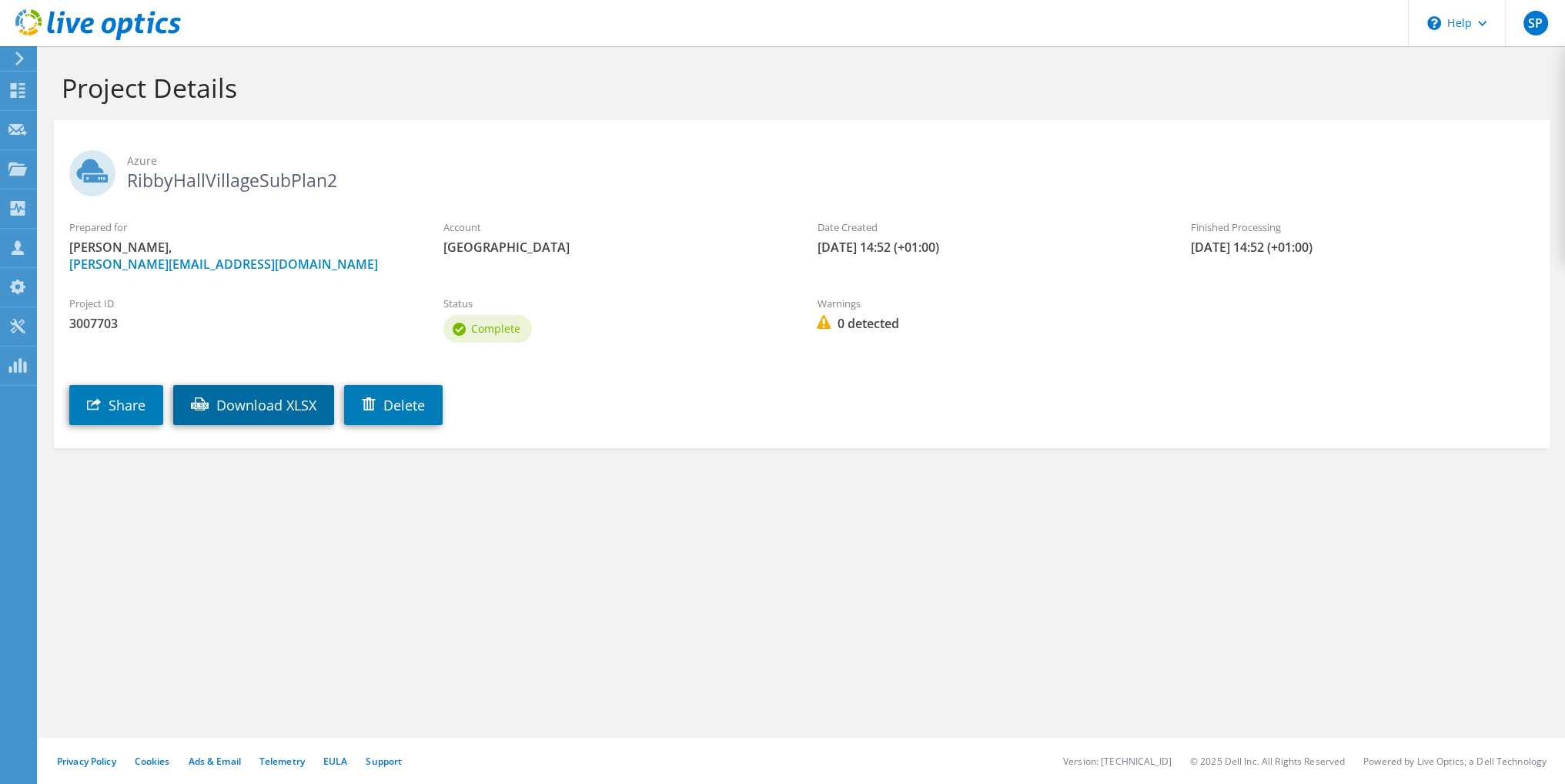
click at [261, 413] on link "Download XLSX" at bounding box center [253, 405] width 161 height 40
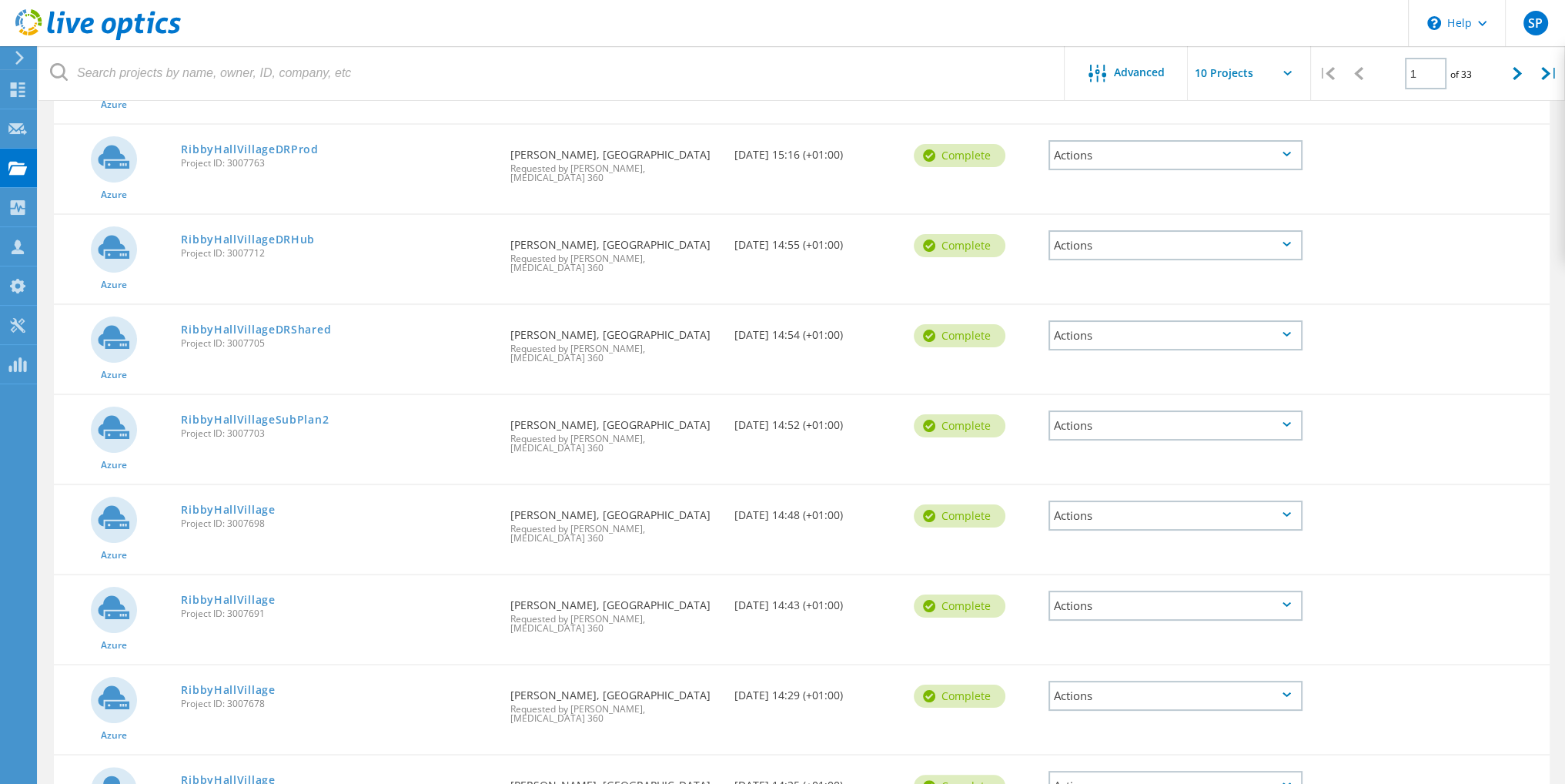
scroll to position [230, 0]
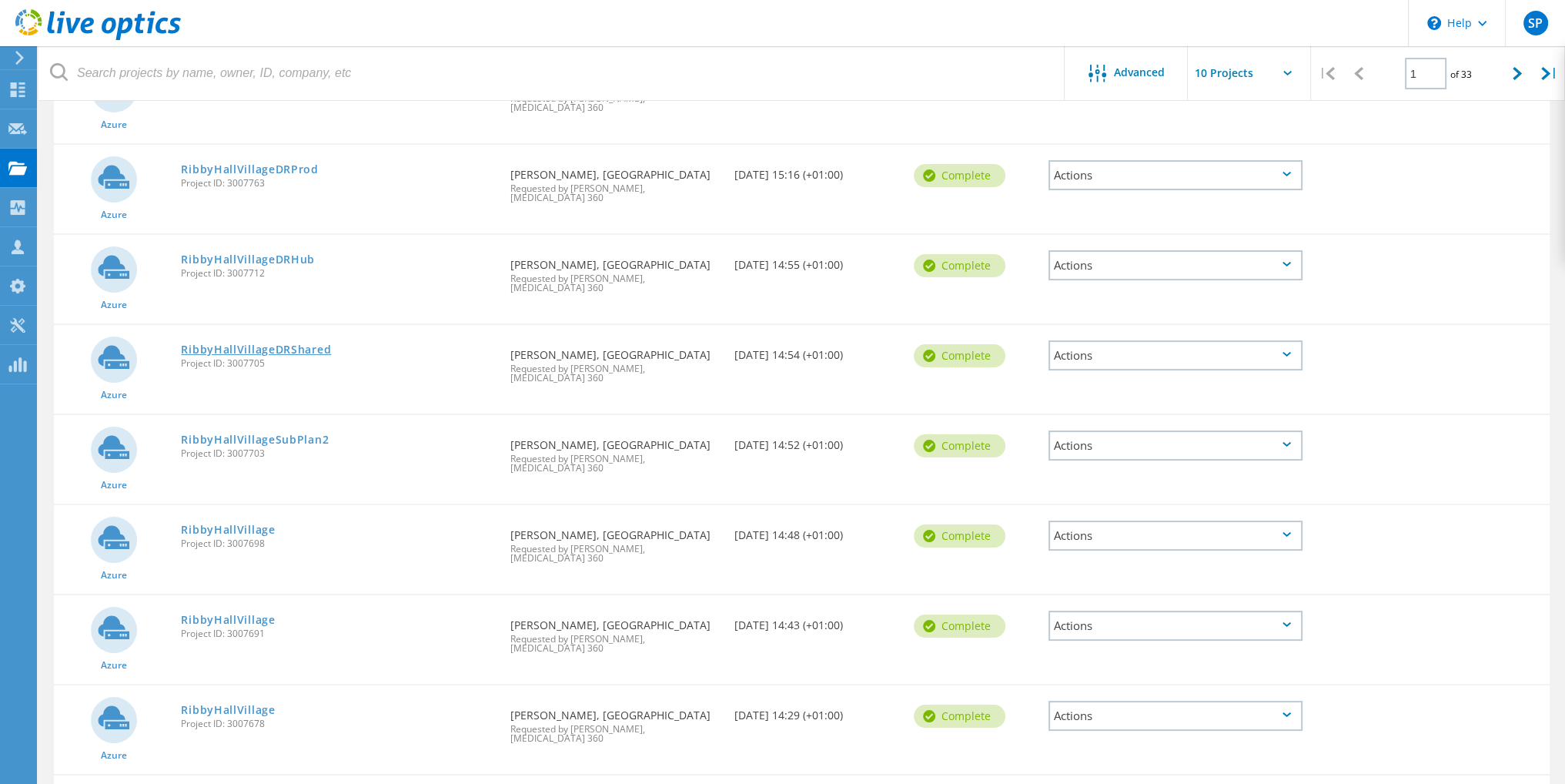
click at [291, 344] on link "RibbyHallVillageDRShared" at bounding box center [256, 349] width 150 height 10
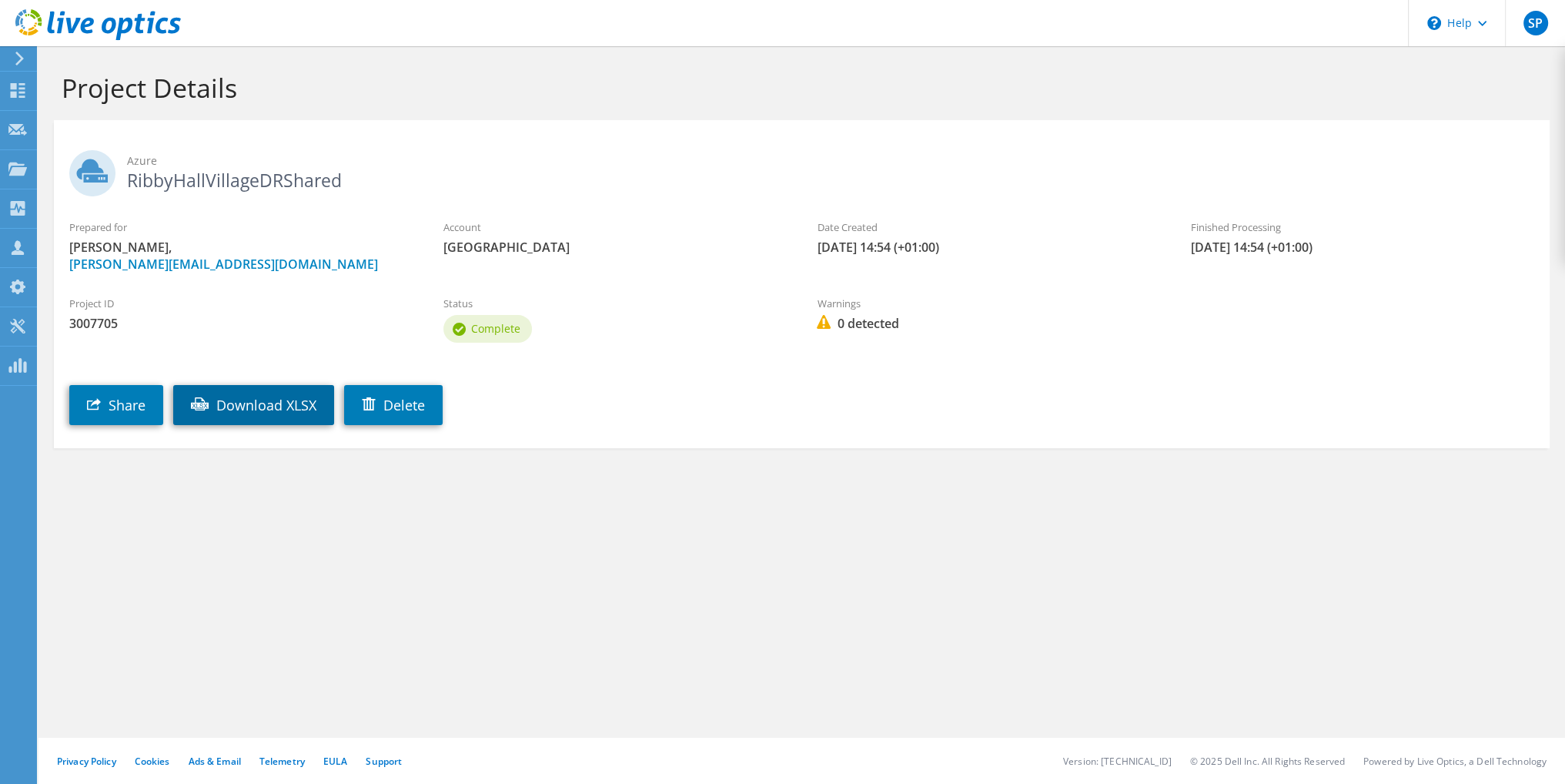
click at [247, 410] on link "Download XLSX" at bounding box center [253, 405] width 161 height 40
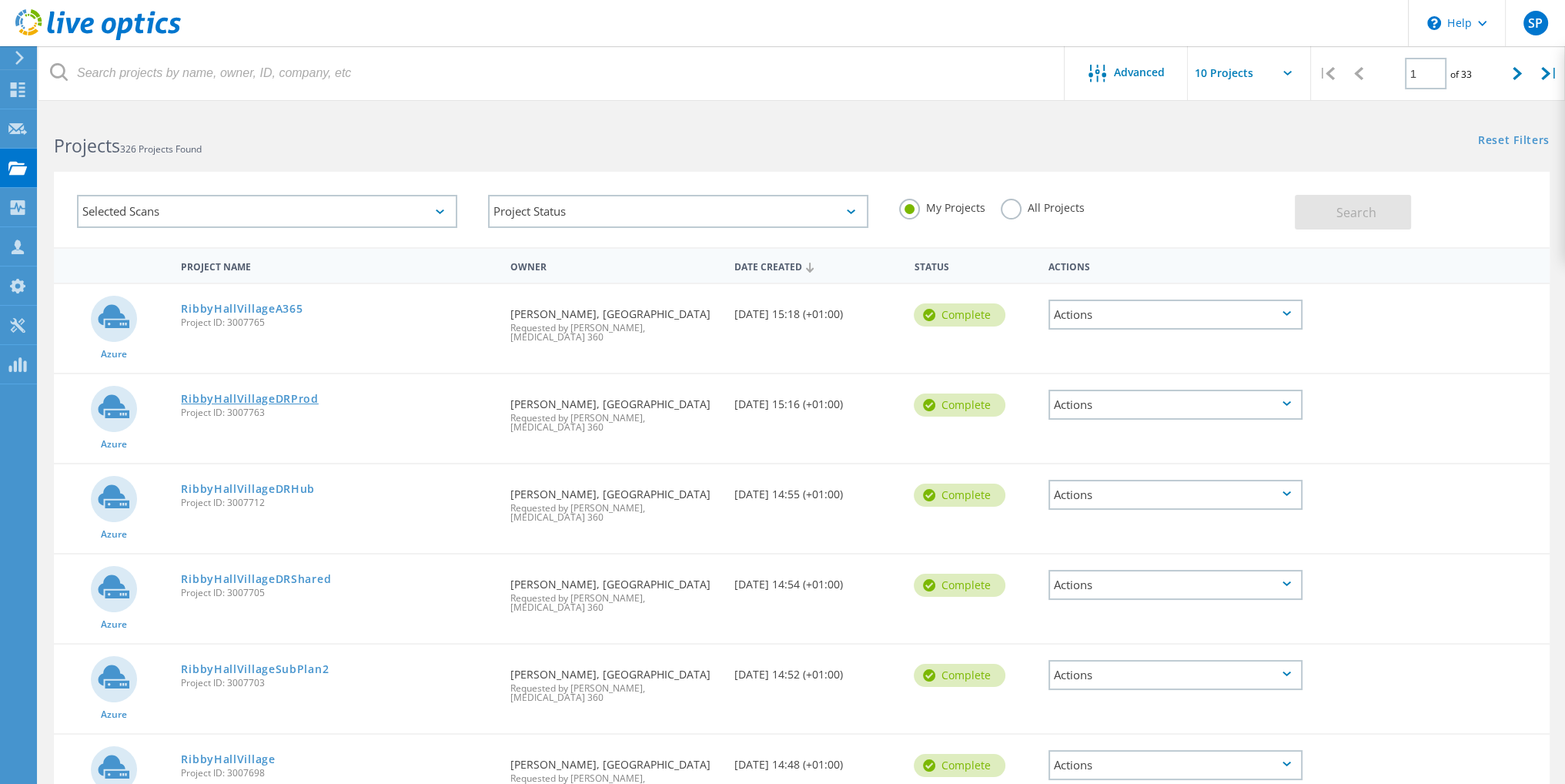
click at [302, 394] on link "RibbyHallVillageDRProd" at bounding box center [249, 399] width 137 height 10
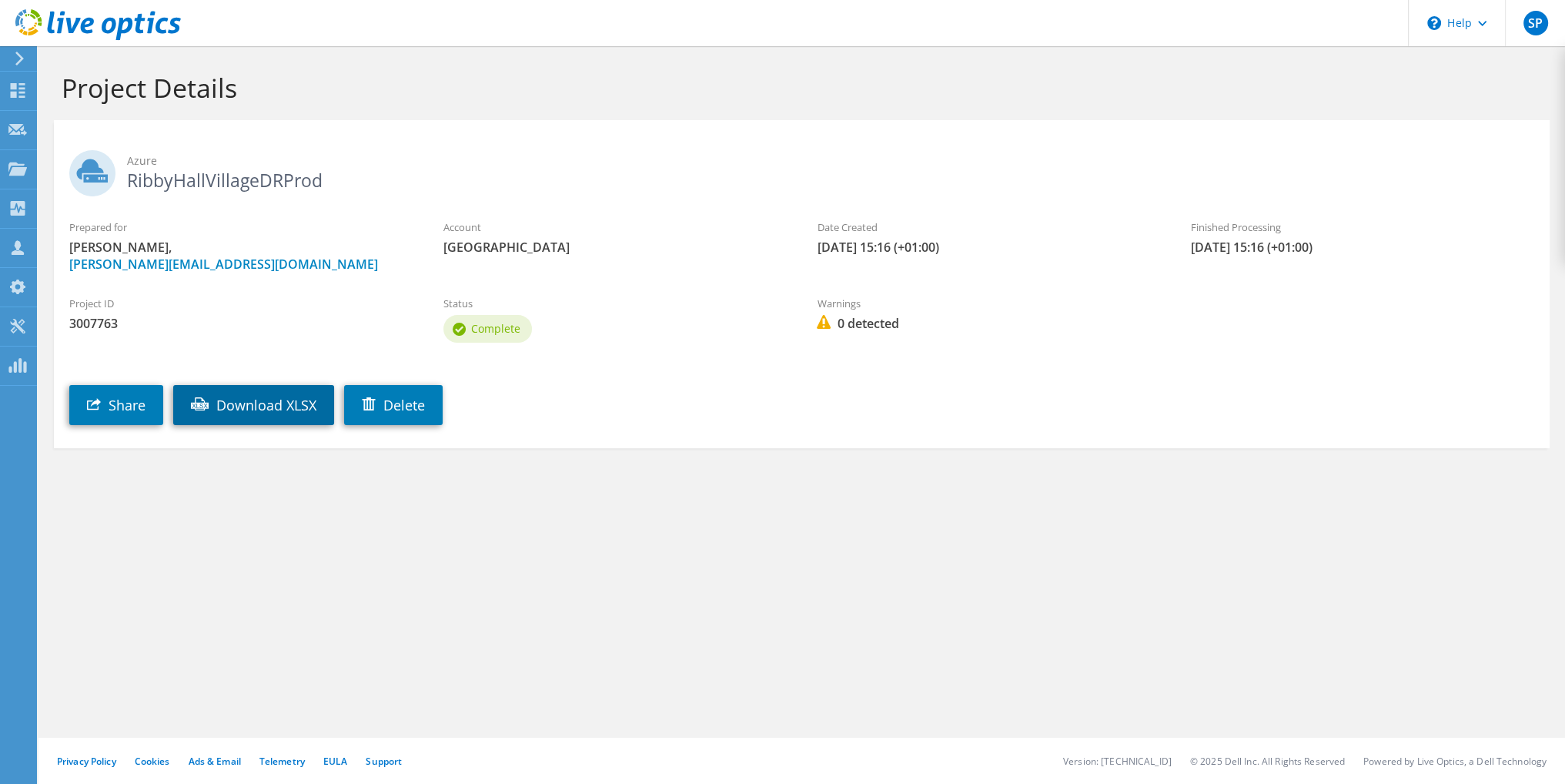
click at [290, 414] on link "Download XLSX" at bounding box center [253, 405] width 161 height 40
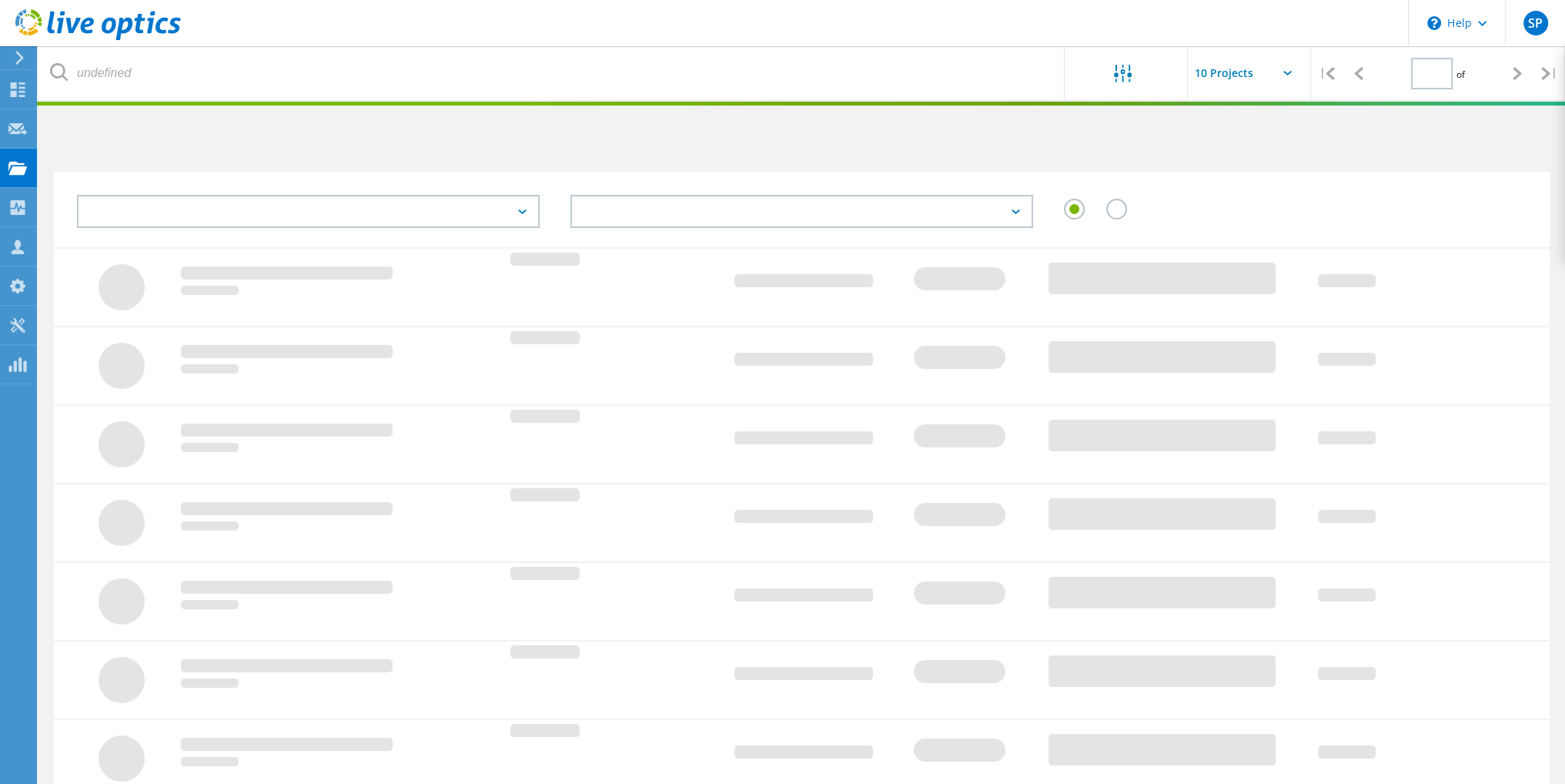
type input "1"
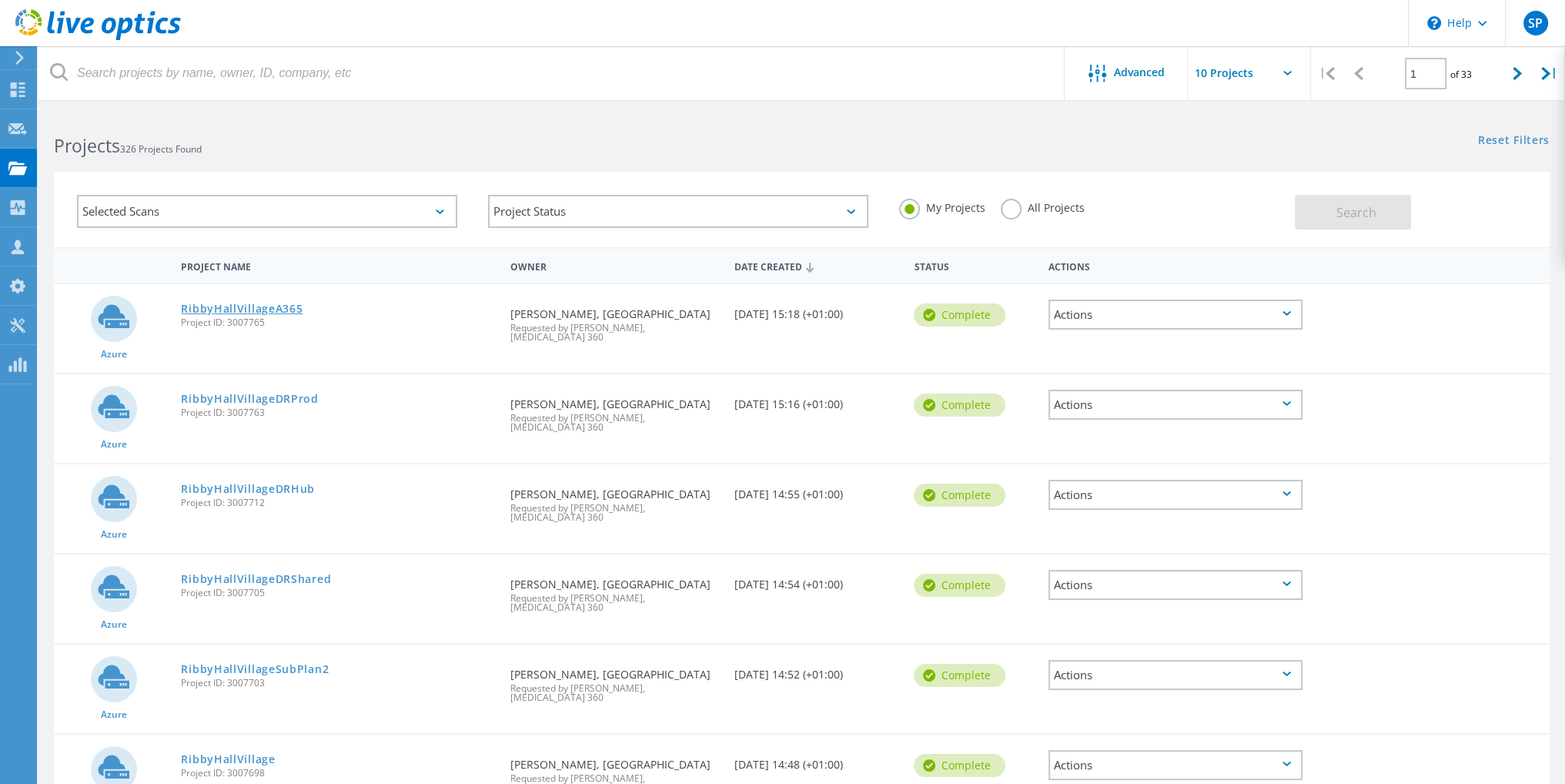
click at [252, 309] on link "RibbyHallVillageA365" at bounding box center [241, 308] width 121 height 10
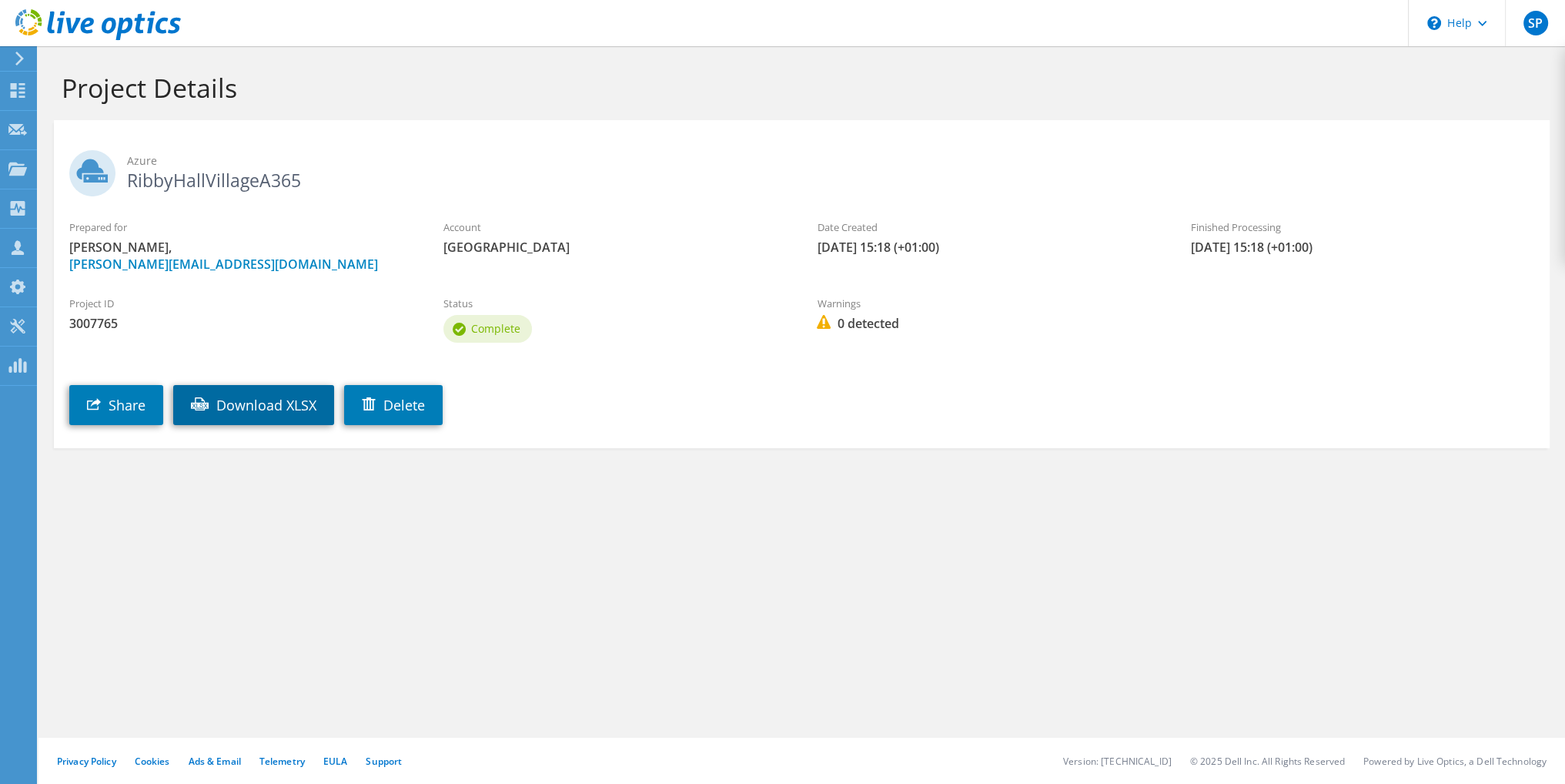
click at [283, 400] on link "Download XLSX" at bounding box center [253, 405] width 161 height 40
